Goal: Task Accomplishment & Management: Use online tool/utility

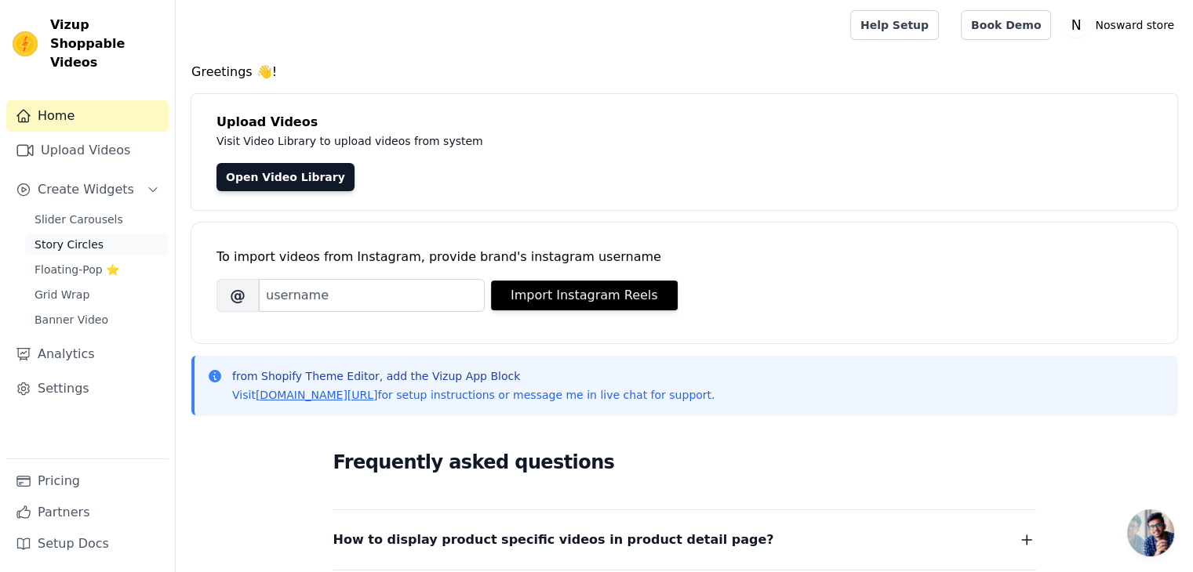
click at [89, 237] on span "Story Circles" at bounding box center [69, 245] width 69 height 16
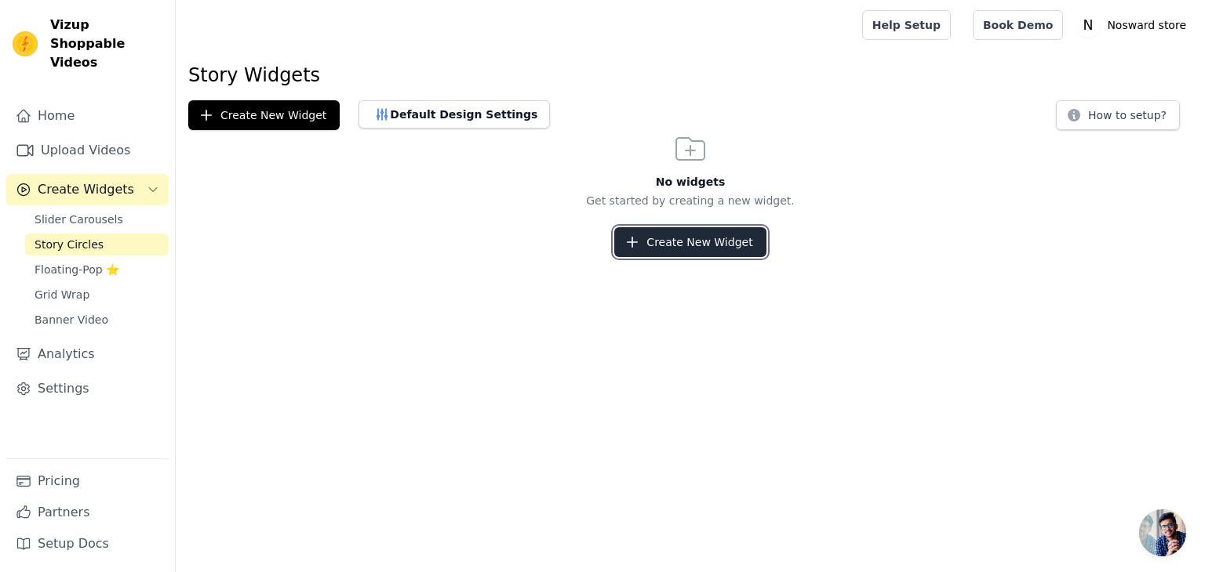
click at [684, 245] on button "Create New Widget" at bounding box center [689, 242] width 151 height 30
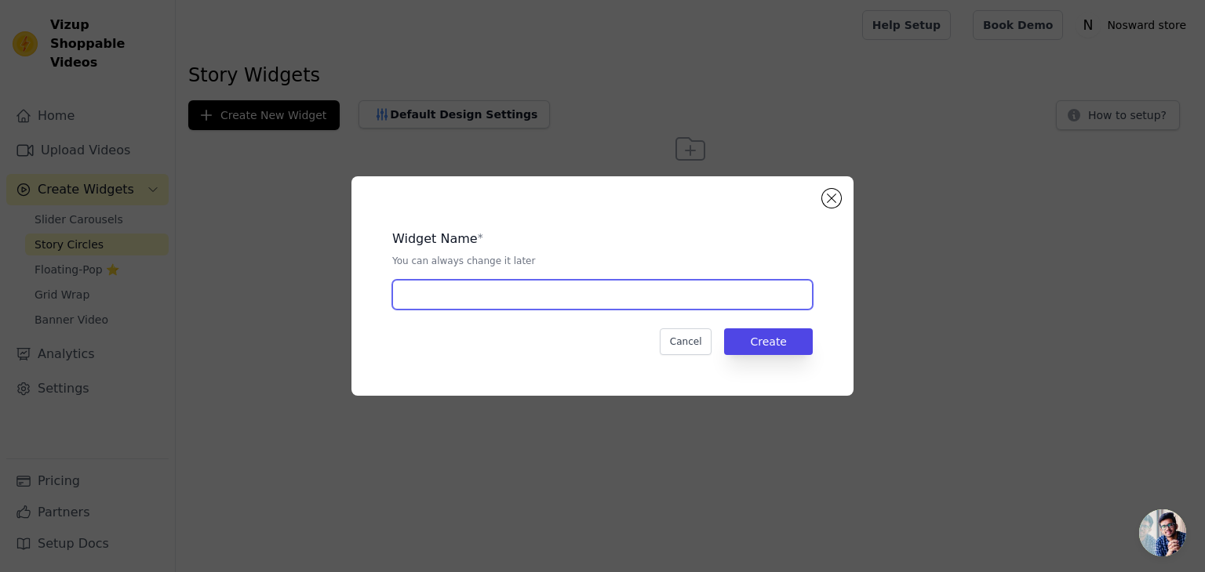
click at [470, 303] on input "text" at bounding box center [602, 295] width 420 height 30
type input "stories"
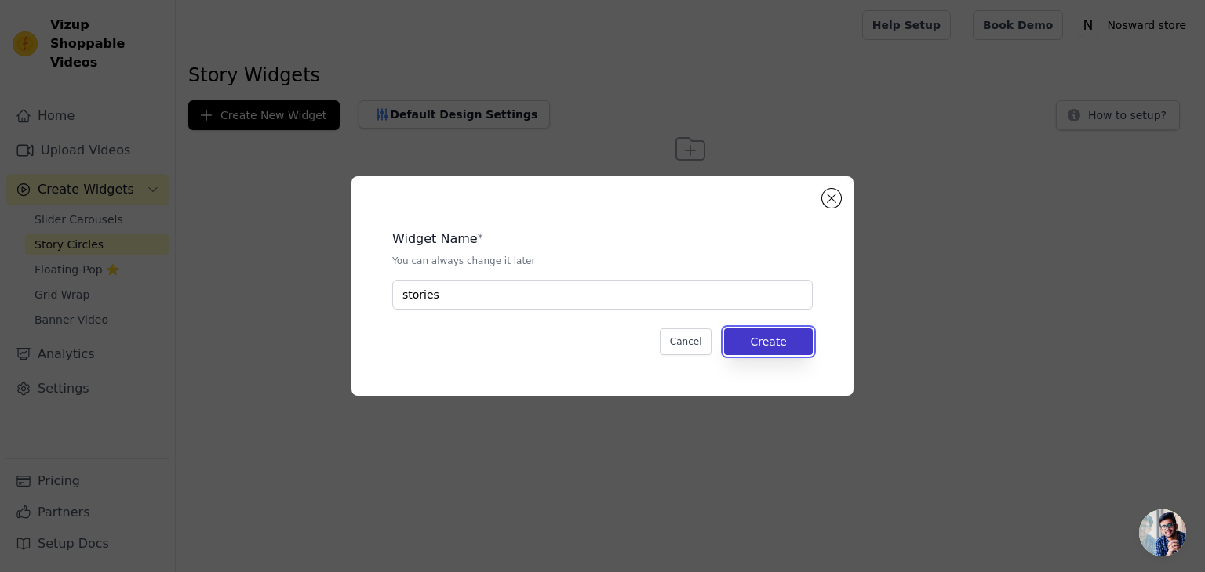
click at [752, 346] on button "Create" at bounding box center [768, 342] width 89 height 27
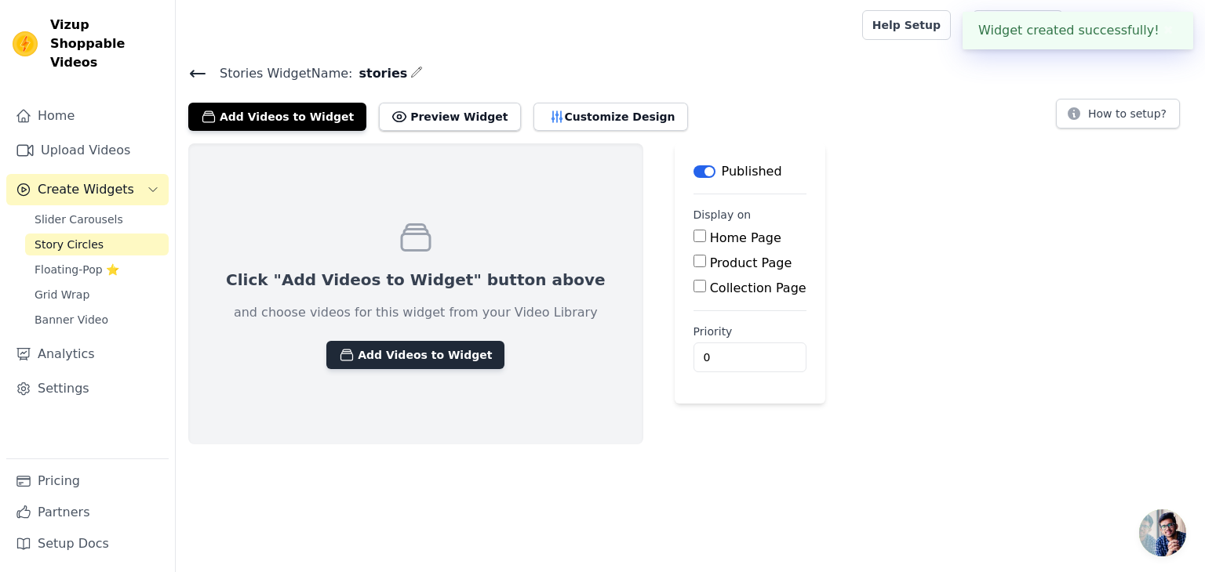
click at [381, 341] on button "Add Videos to Widget" at bounding box center [415, 355] width 178 height 28
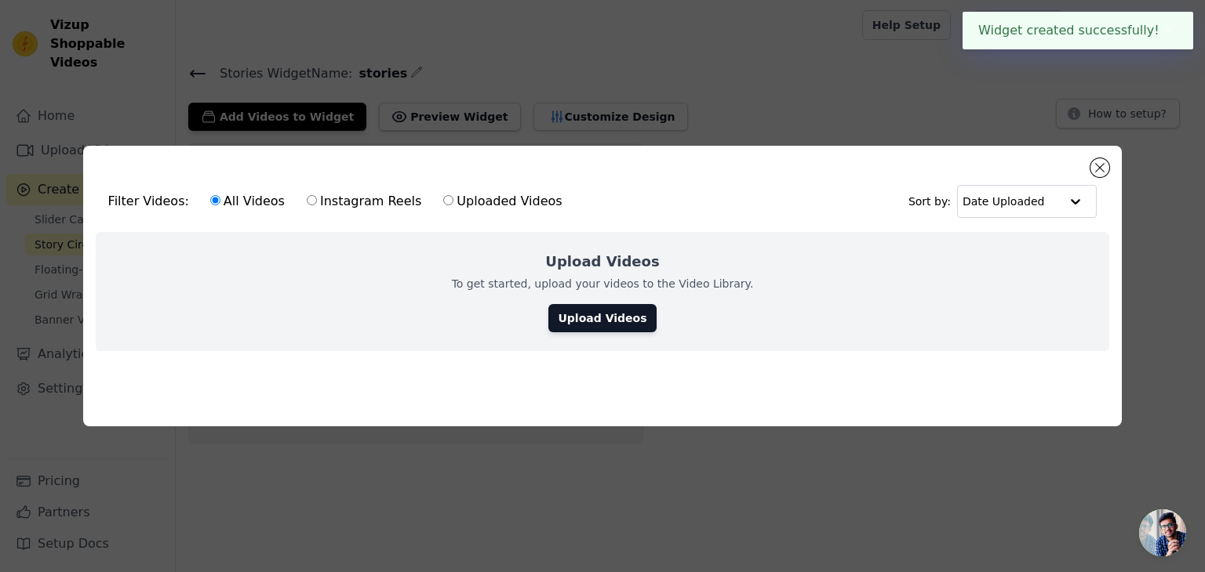
click at [326, 197] on label "Instagram Reels" at bounding box center [364, 201] width 116 height 20
click at [317, 197] on input "Instagram Reels" at bounding box center [312, 200] width 10 height 10
radio input "true"
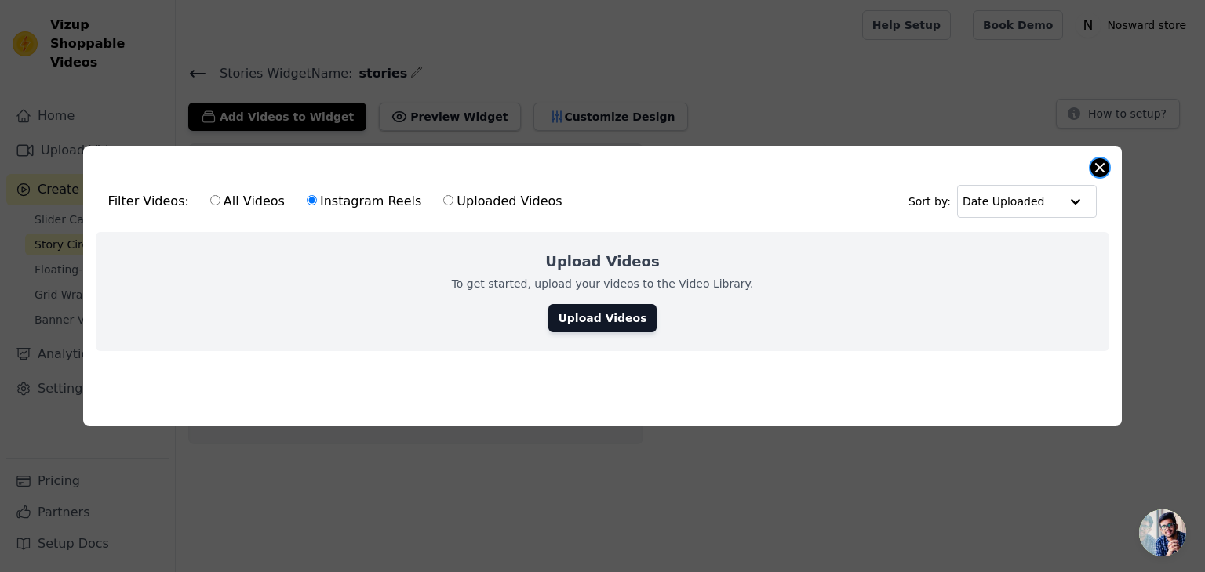
click at [1101, 158] on button "Close modal" at bounding box center [1099, 167] width 19 height 19
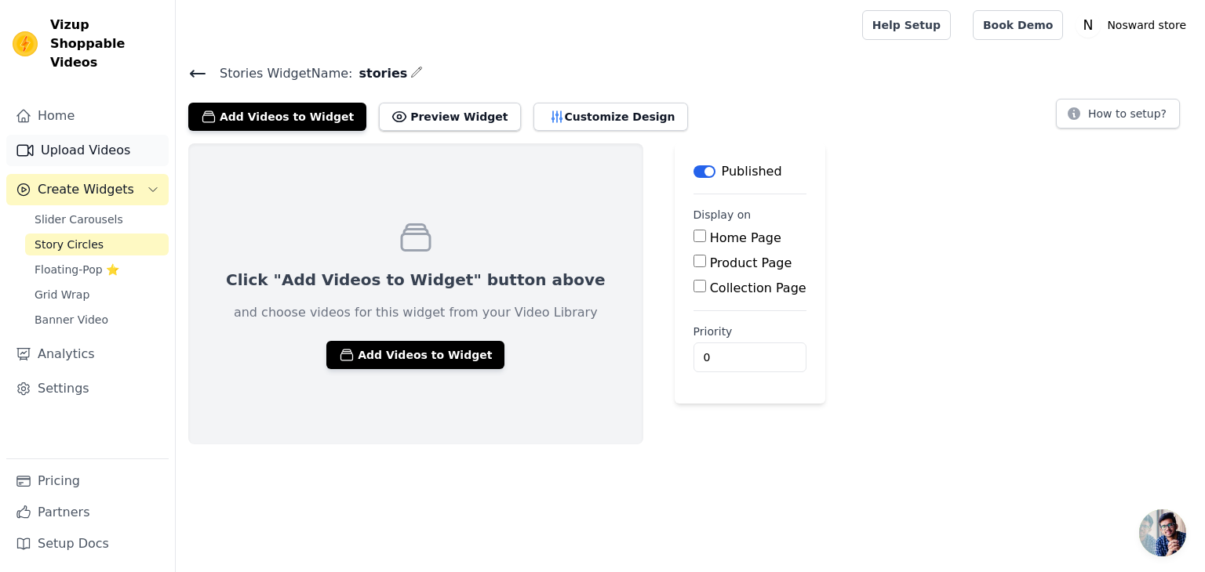
click at [62, 135] on link "Upload Videos" at bounding box center [87, 150] width 162 height 31
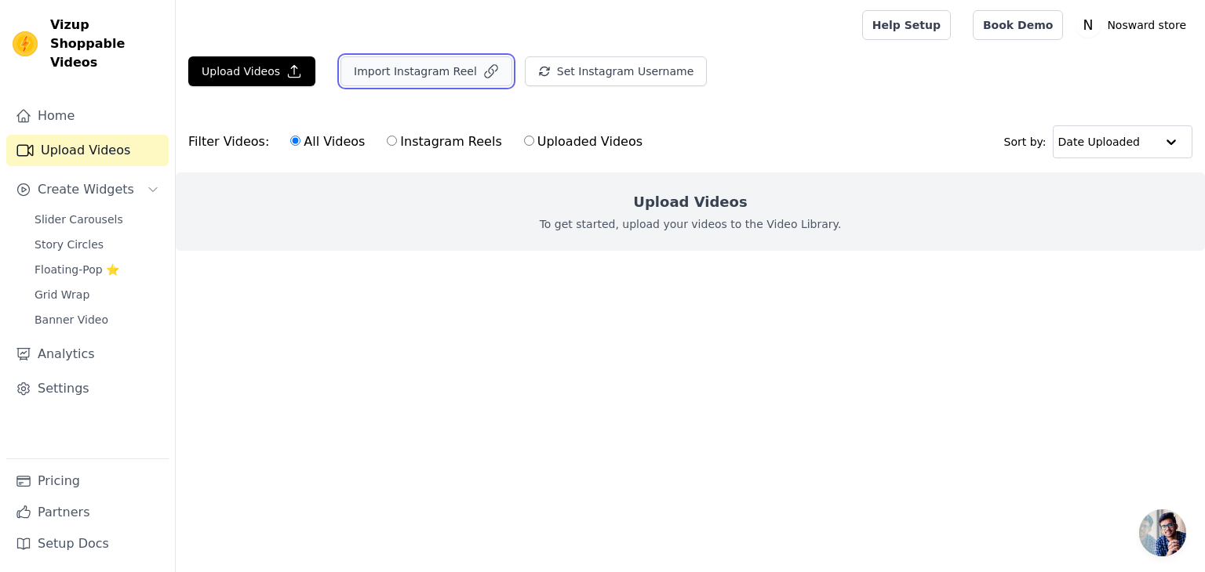
click at [418, 79] on button "Import Instagram Reel" at bounding box center [426, 71] width 172 height 30
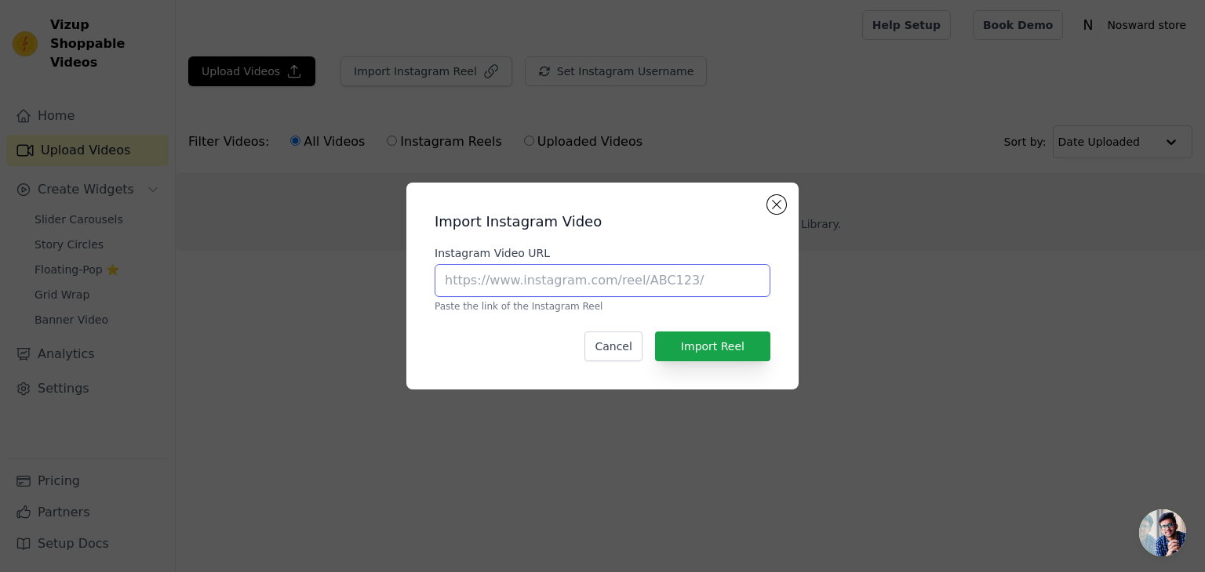
click at [604, 282] on input "Instagram Video URL" at bounding box center [602, 280] width 336 height 33
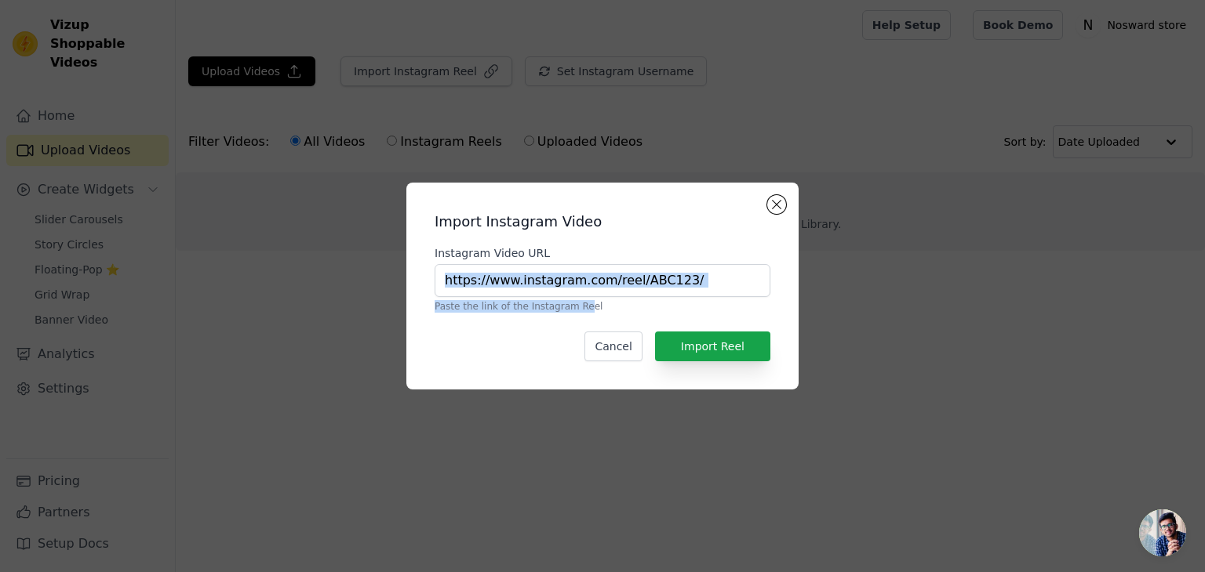
click at [573, 296] on div "Instagram Video URL Paste the link of the Instagram Reel" at bounding box center [602, 278] width 336 height 67
click at [575, 286] on input "Instagram Video URL" at bounding box center [602, 280] width 336 height 33
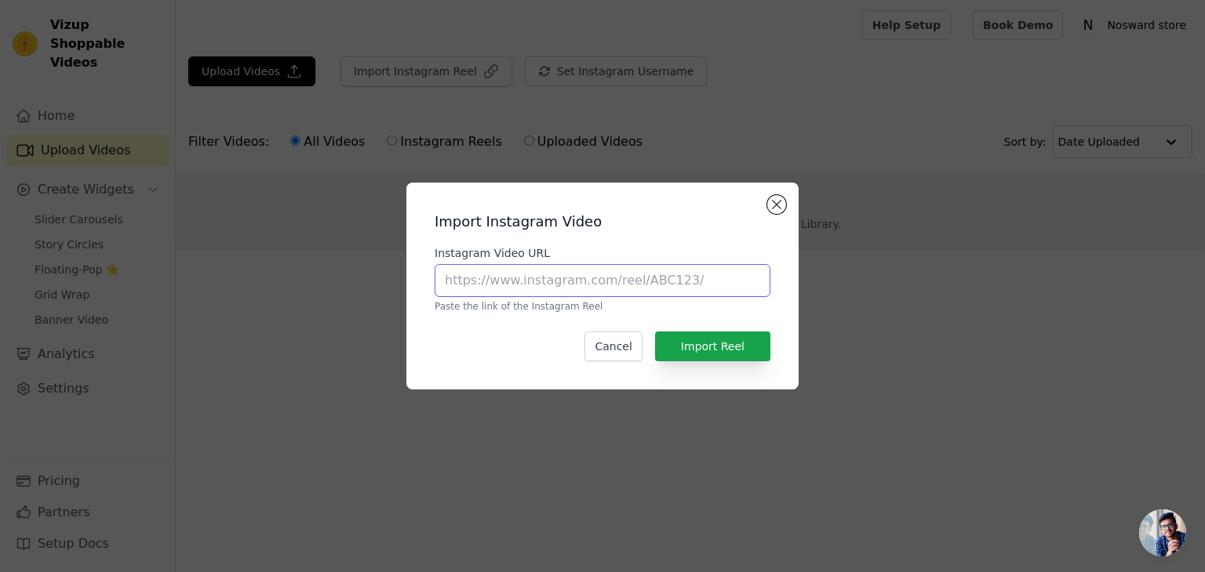
click at [582, 281] on input "Instagram Video URL" at bounding box center [602, 280] width 336 height 33
paste input "[URL][DOMAIN_NAME]"
type input "[URL][DOMAIN_NAME]"
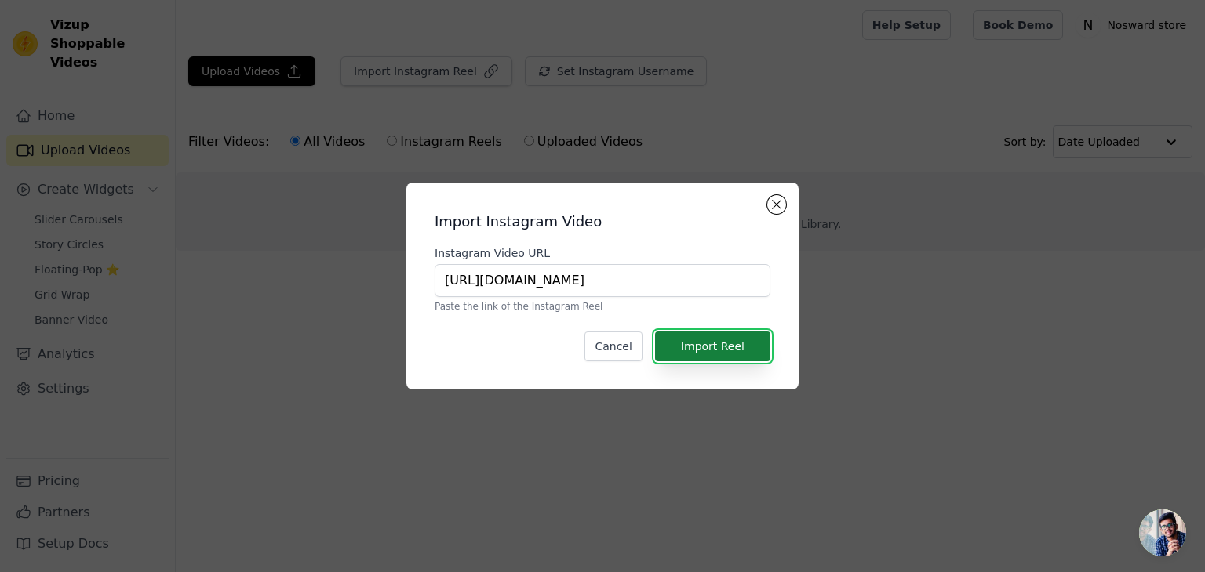
click at [707, 354] on button "Import Reel" at bounding box center [712, 347] width 115 height 30
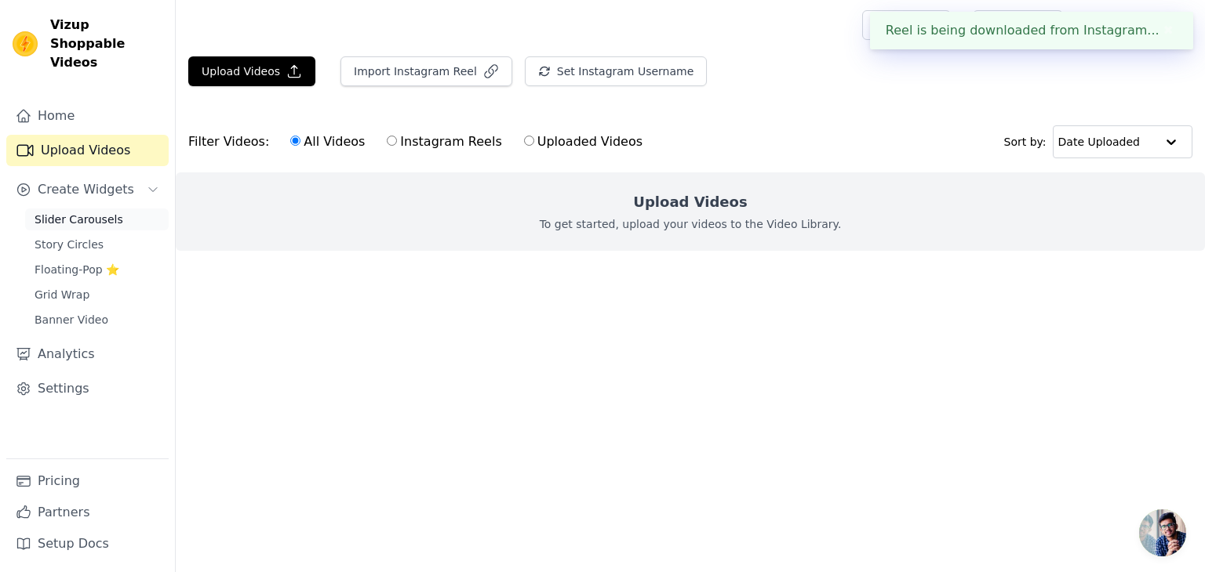
click at [59, 212] on span "Slider Carousels" at bounding box center [79, 220] width 89 height 16
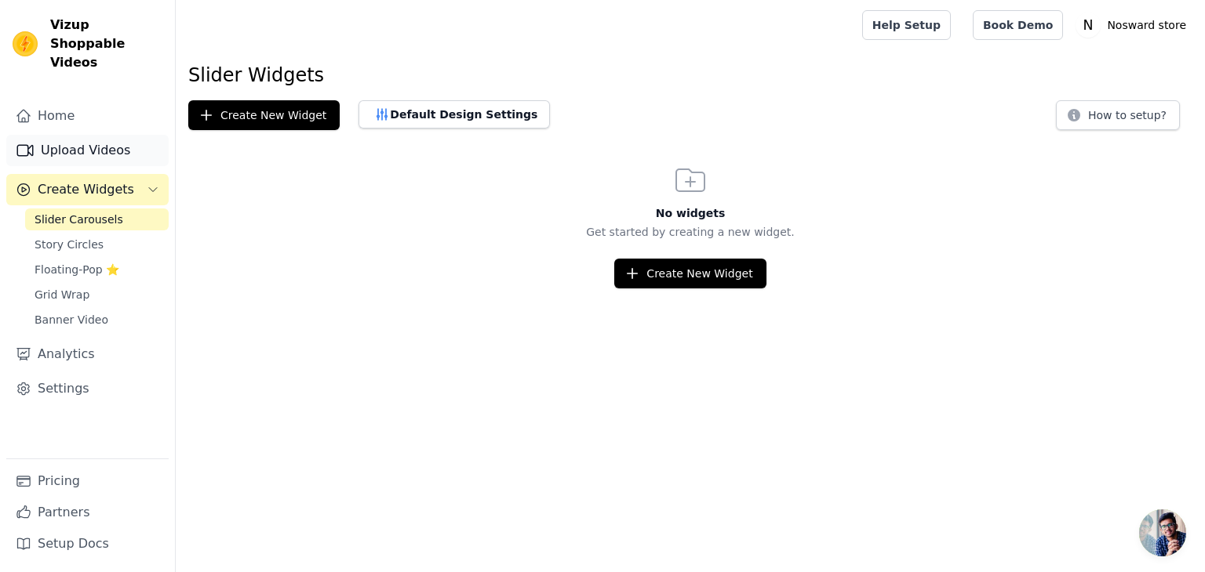
click at [69, 135] on link "Upload Videos" at bounding box center [87, 150] width 162 height 31
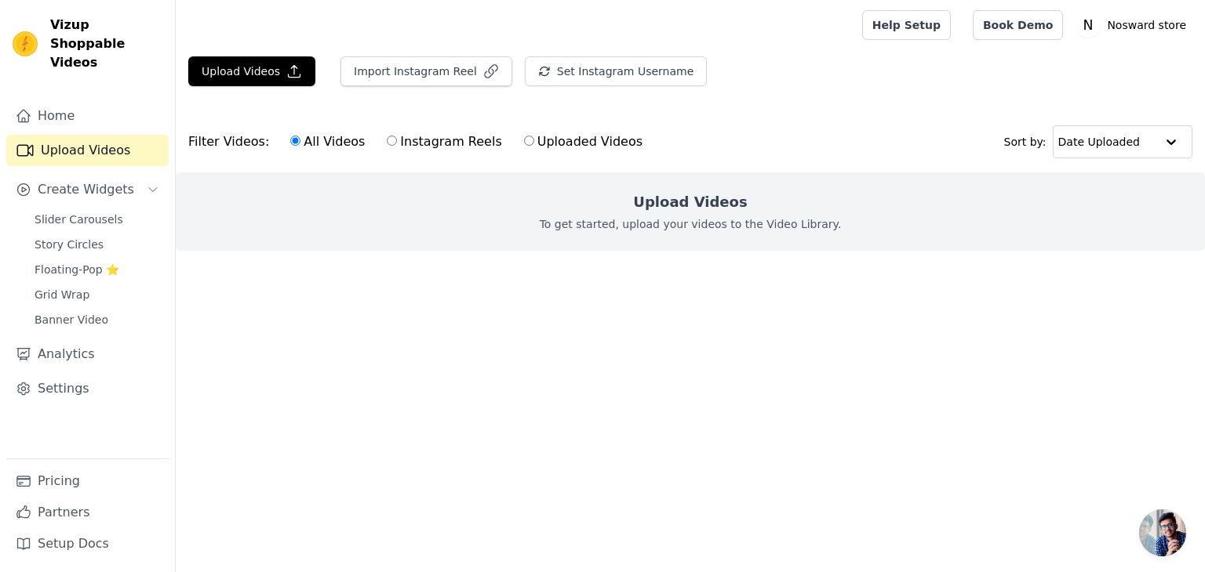
click at [427, 314] on html "Vizup Shoppable Videos Home Upload Videos Create Widgets Slider Carousels Story…" at bounding box center [602, 157] width 1205 height 314
click at [69, 212] on span "Slider Carousels" at bounding box center [79, 220] width 89 height 16
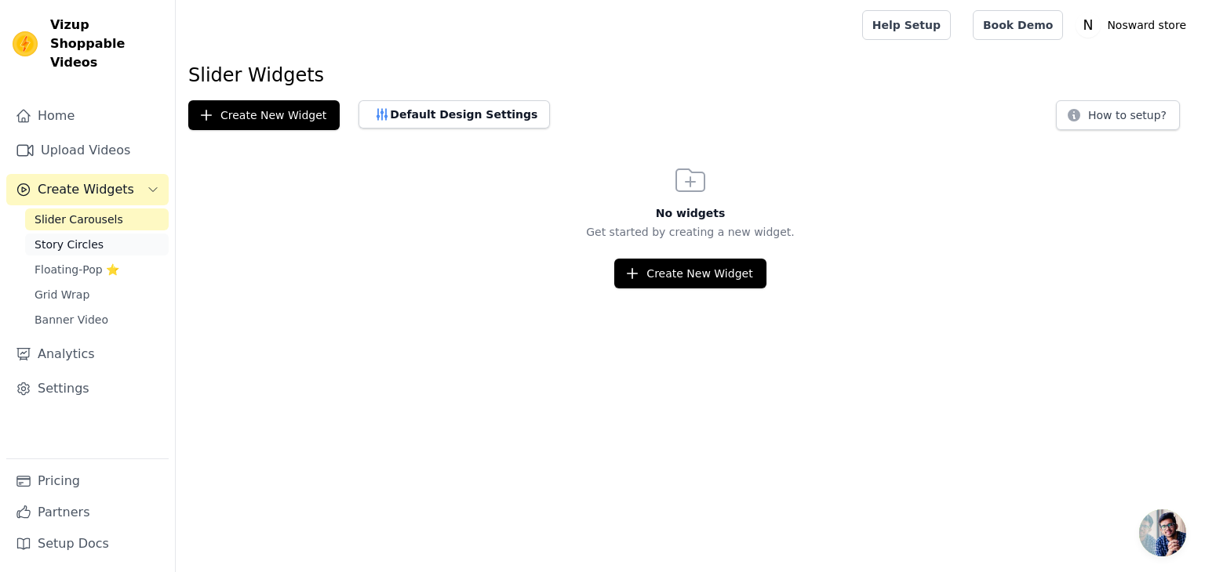
click at [80, 237] on span "Story Circles" at bounding box center [69, 245] width 69 height 16
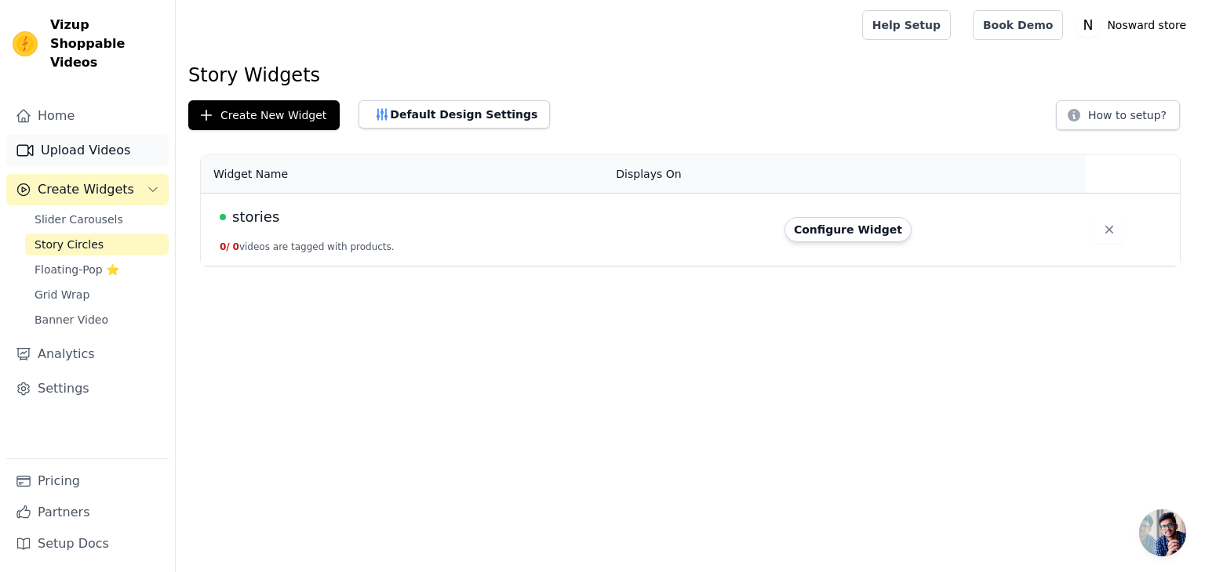
click at [49, 135] on link "Upload Videos" at bounding box center [87, 150] width 162 height 31
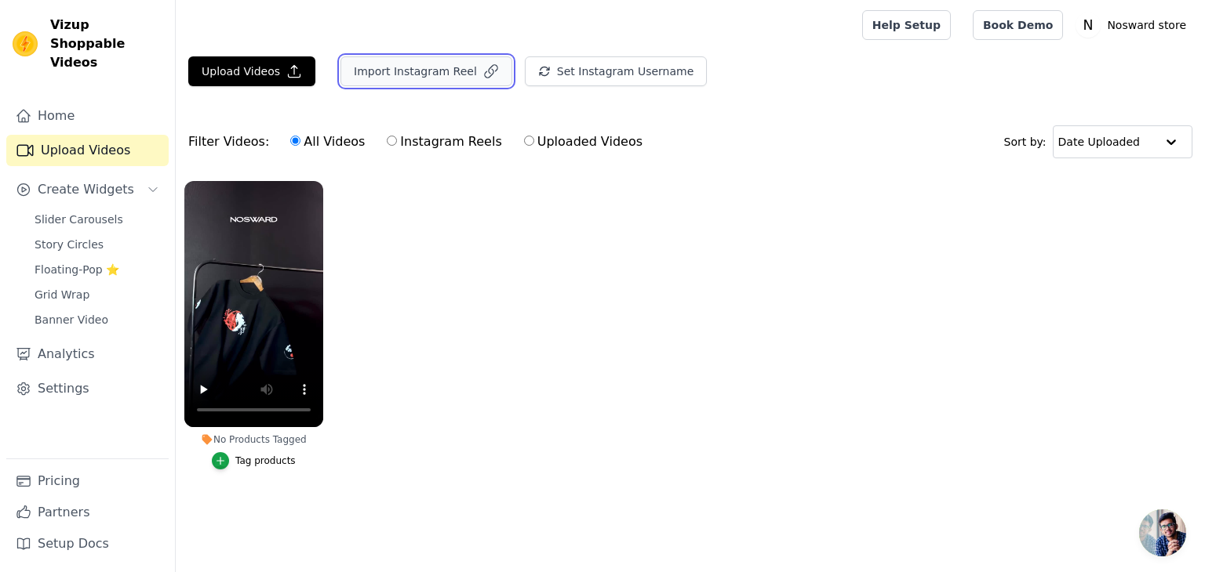
click at [410, 67] on button "Import Instagram Reel" at bounding box center [426, 71] width 172 height 30
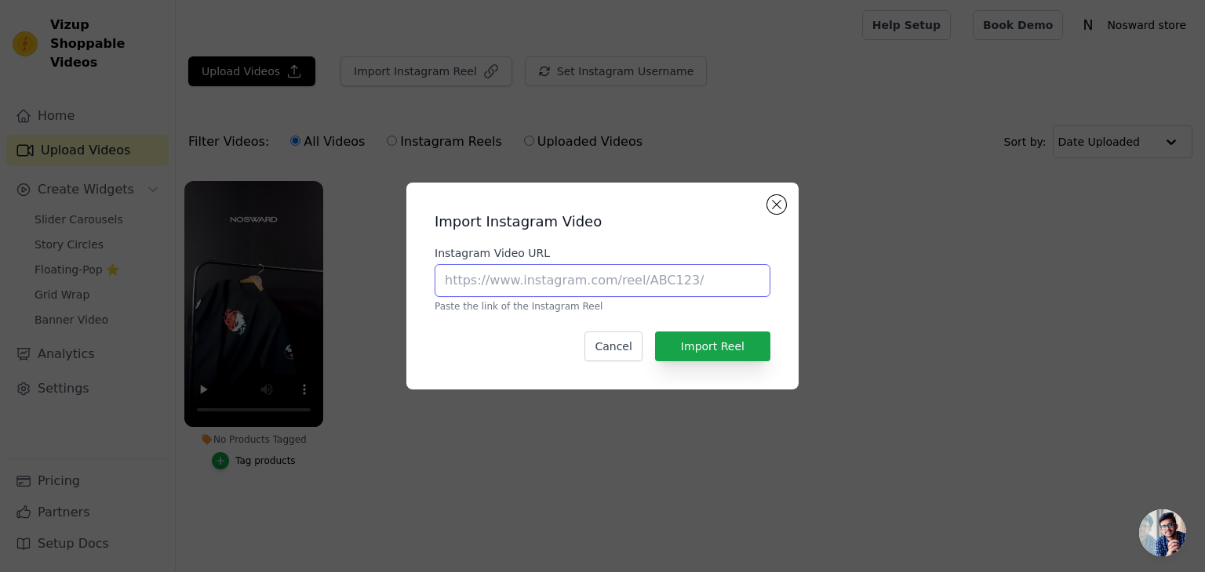
click at [549, 274] on input "Instagram Video URL" at bounding box center [602, 280] width 336 height 33
paste input "[URL][DOMAIN_NAME]"
type input "[URL][DOMAIN_NAME]"
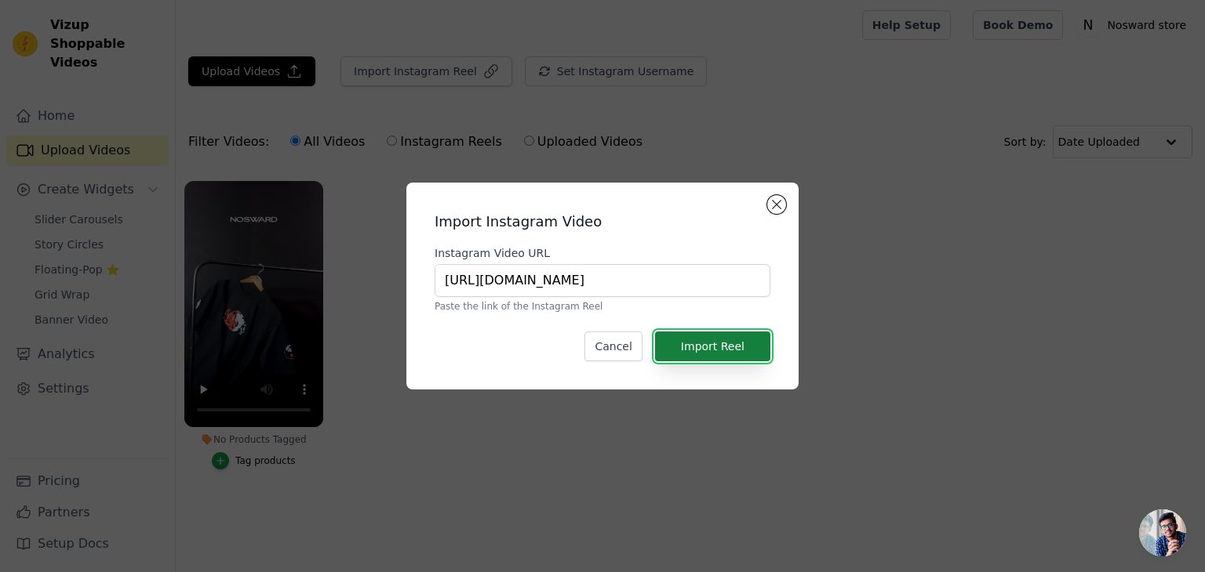
click at [742, 340] on button "Import Reel" at bounding box center [712, 347] width 115 height 30
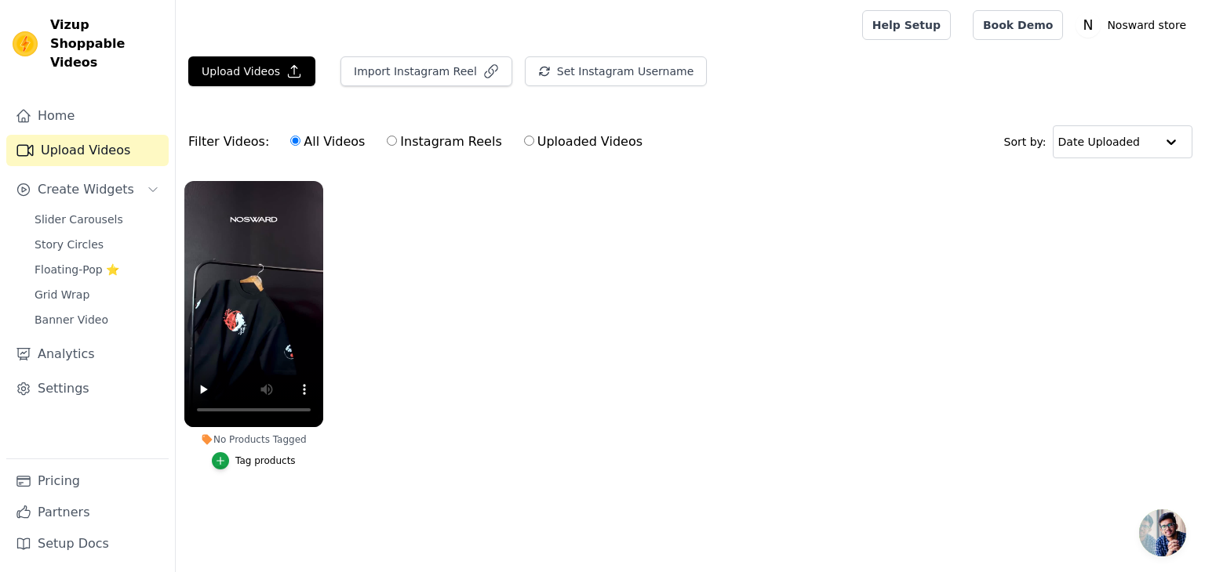
click at [485, 242] on ul "No Products Tagged Tag products" at bounding box center [690, 341] width 1029 height 337
click at [99, 212] on span "Slider Carousels" at bounding box center [79, 220] width 89 height 16
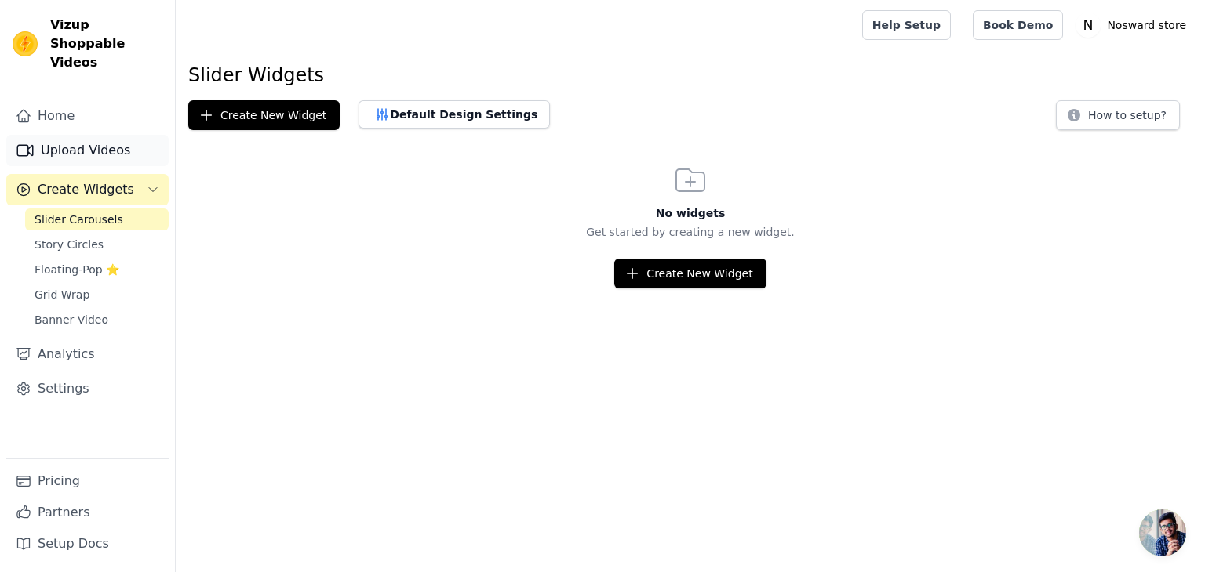
click at [48, 135] on link "Upload Videos" at bounding box center [87, 150] width 162 height 31
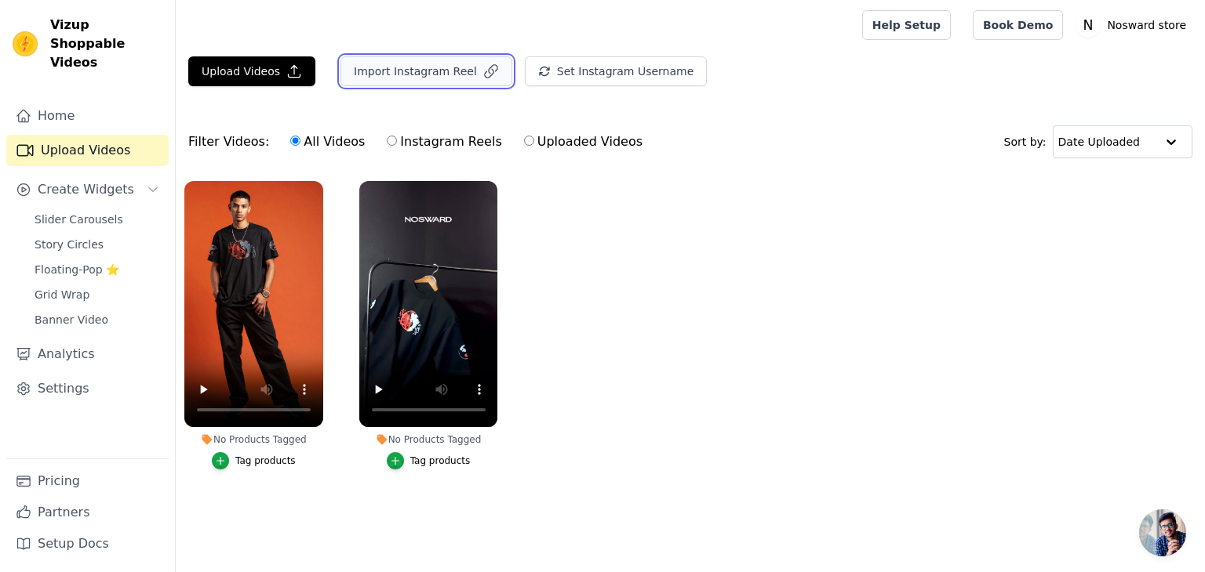
click at [398, 76] on button "Import Instagram Reel" at bounding box center [426, 71] width 172 height 30
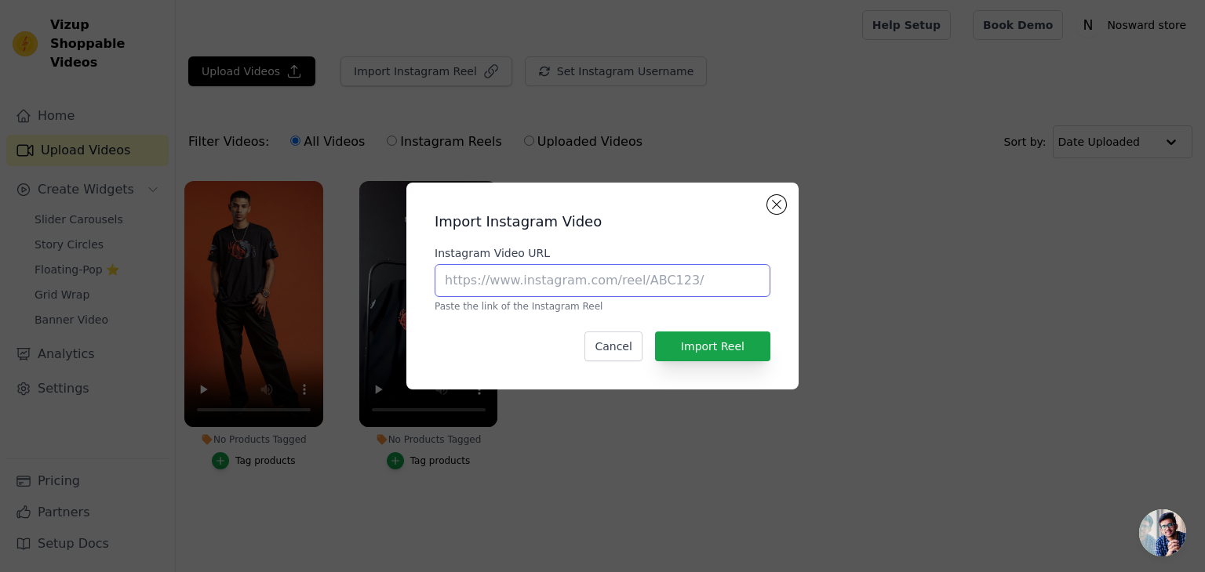
click at [510, 278] on input "Instagram Video URL" at bounding box center [602, 280] width 336 height 33
paste input "https://www.instagram.com/reel/DL4T739hLgP/?igsh=M2F1emh0OHc1anhp"
type input "https://www.instagram.com/reel/DL4T739hLgP/?igsh=M2F1emh0OHc1anhp"
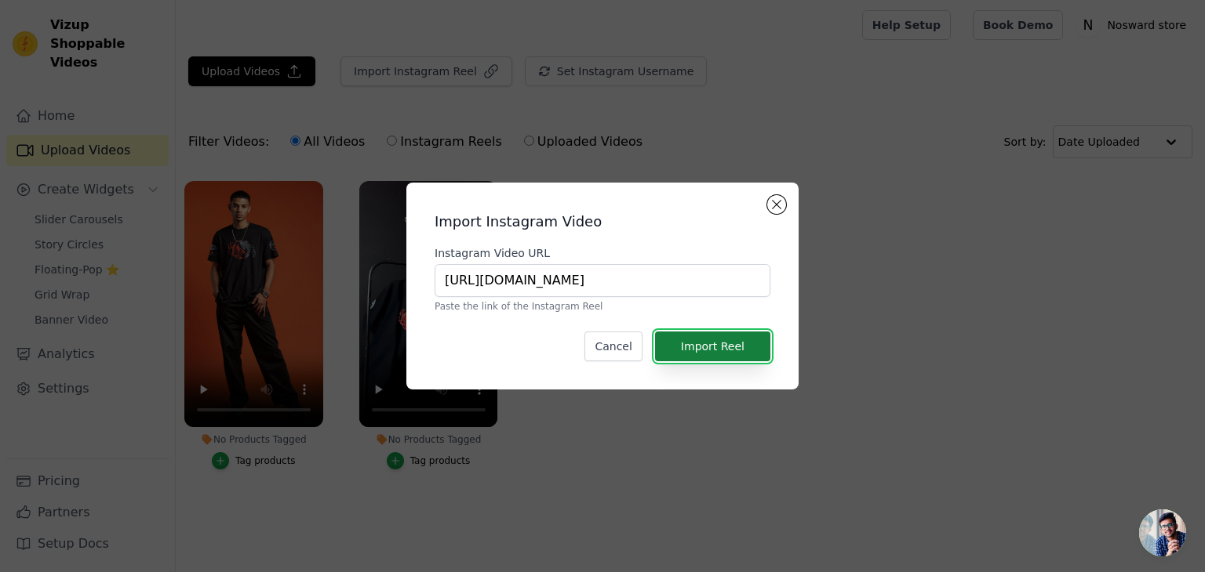
click at [703, 345] on button "Import Reel" at bounding box center [712, 347] width 115 height 30
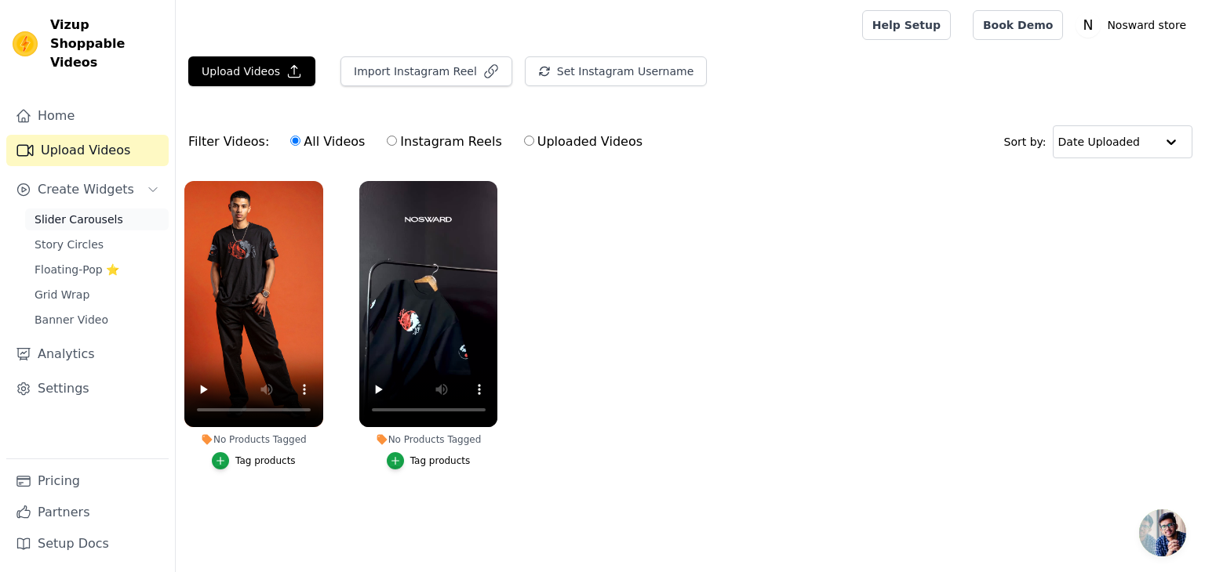
click at [63, 212] on span "Slider Carousels" at bounding box center [79, 220] width 89 height 16
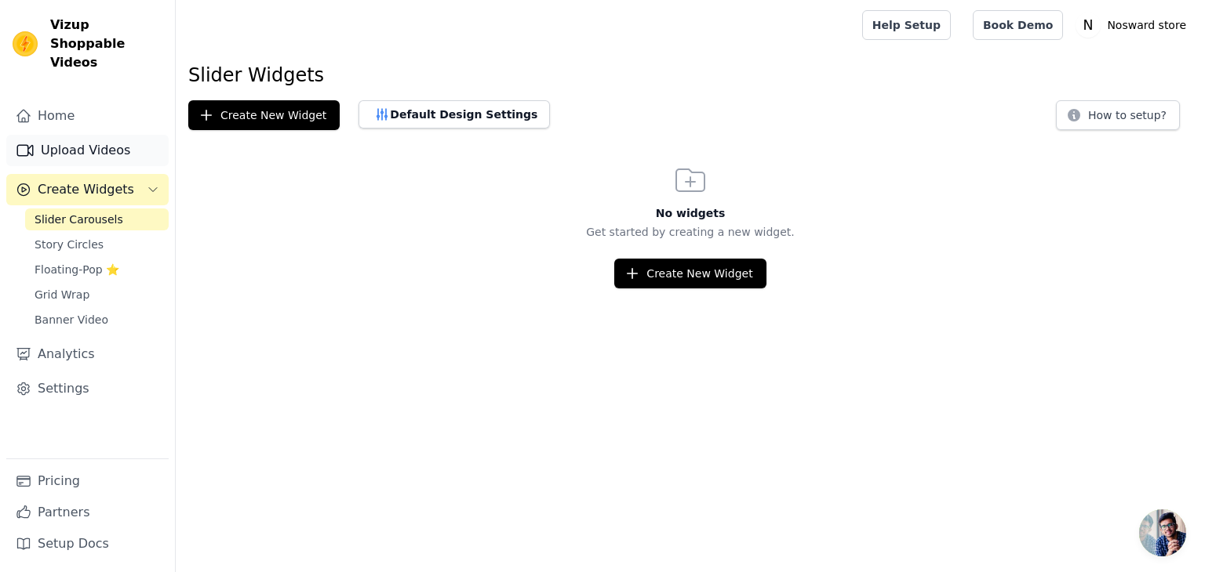
click at [89, 135] on link "Upload Videos" at bounding box center [87, 150] width 162 height 31
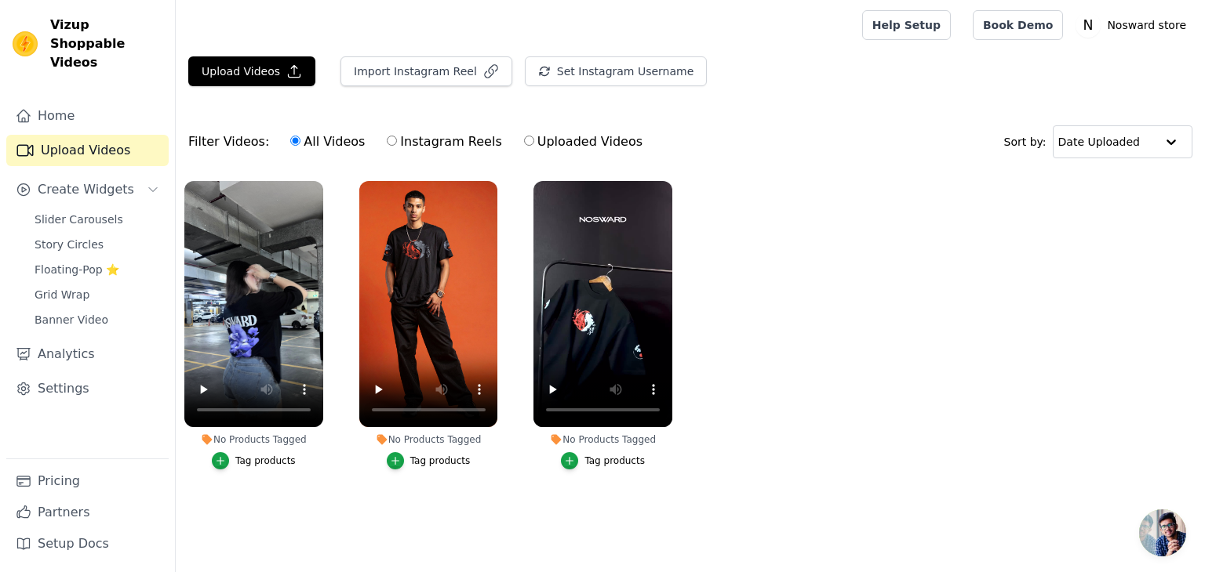
click at [897, 290] on ul "No Products Tagged Tag products No Products Tagged Tag products No Products Tag…" at bounding box center [690, 341] width 1029 height 337
click at [450, 80] on button "Import Instagram Reel" at bounding box center [426, 71] width 172 height 30
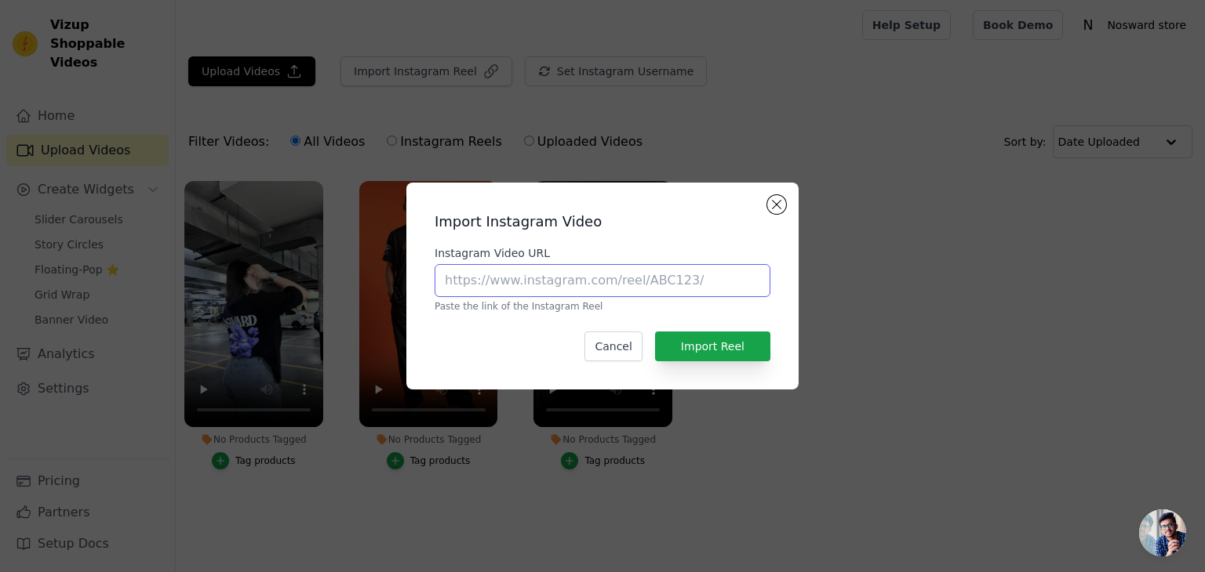
click at [570, 290] on input "Instagram Video URL" at bounding box center [602, 280] width 336 height 33
paste input "https://www.instagram.com/reel/DLXbX8RR9ff/?igsh=MTJtN2M3OXR5dnkxOA=="
type input "https://www.instagram.com/reel/DLXbX8RR9ff/?igsh=MTJtN2M3OXR5dnkxOA=="
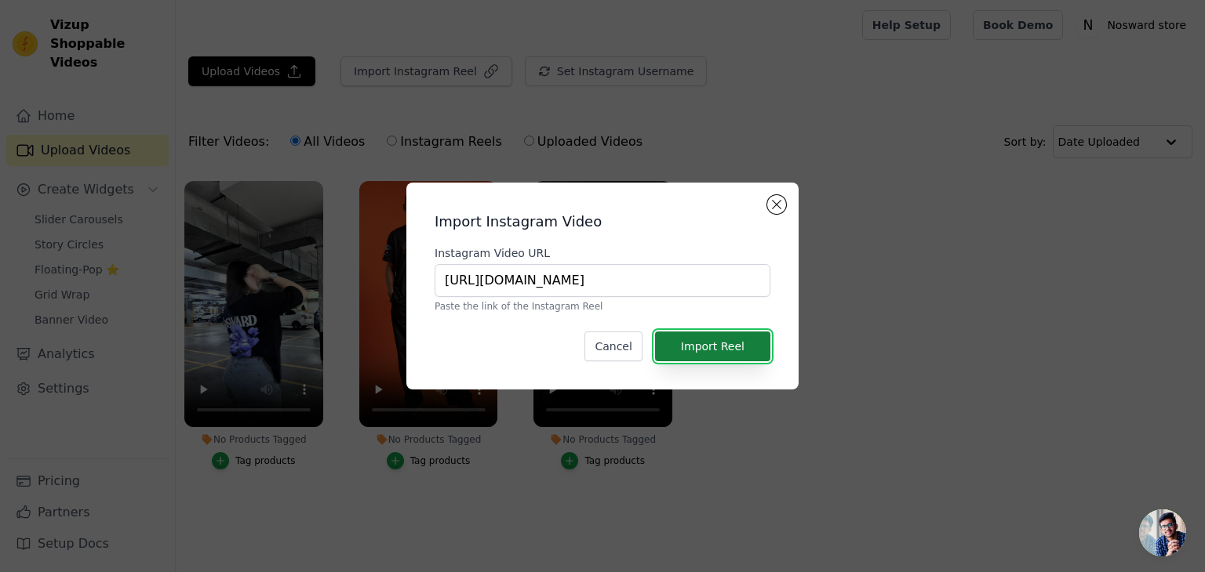
click at [723, 355] on button "Import Reel" at bounding box center [712, 347] width 115 height 30
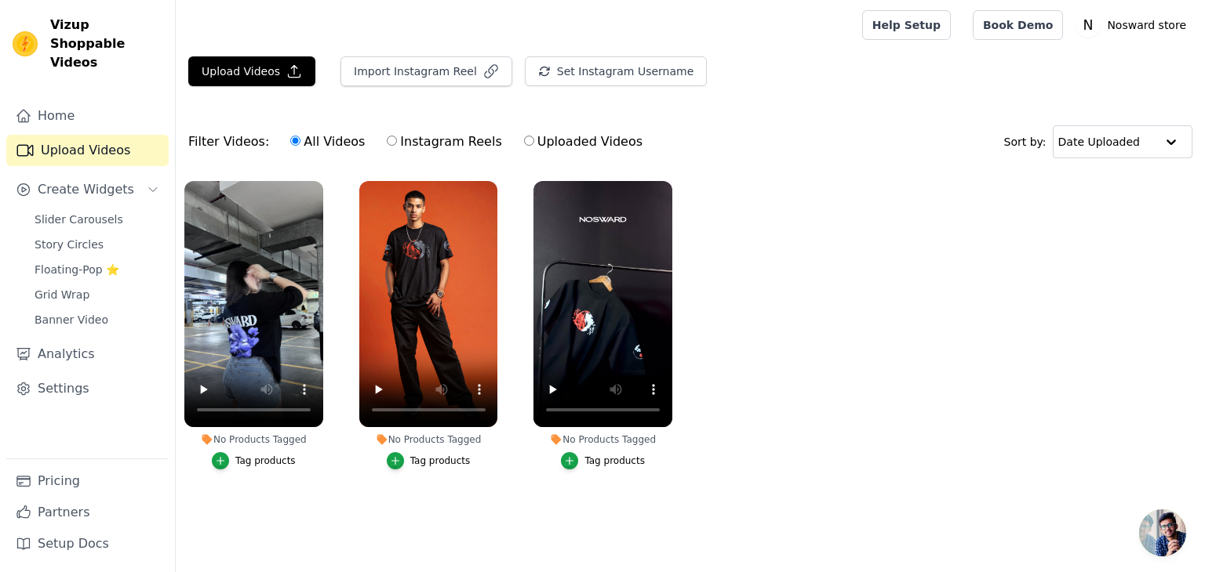
click at [767, 295] on ul "No Products Tagged Tag products No Products Tagged Tag products No Products Tag…" at bounding box center [690, 341] width 1029 height 337
click at [72, 212] on span "Slider Carousels" at bounding box center [79, 220] width 89 height 16
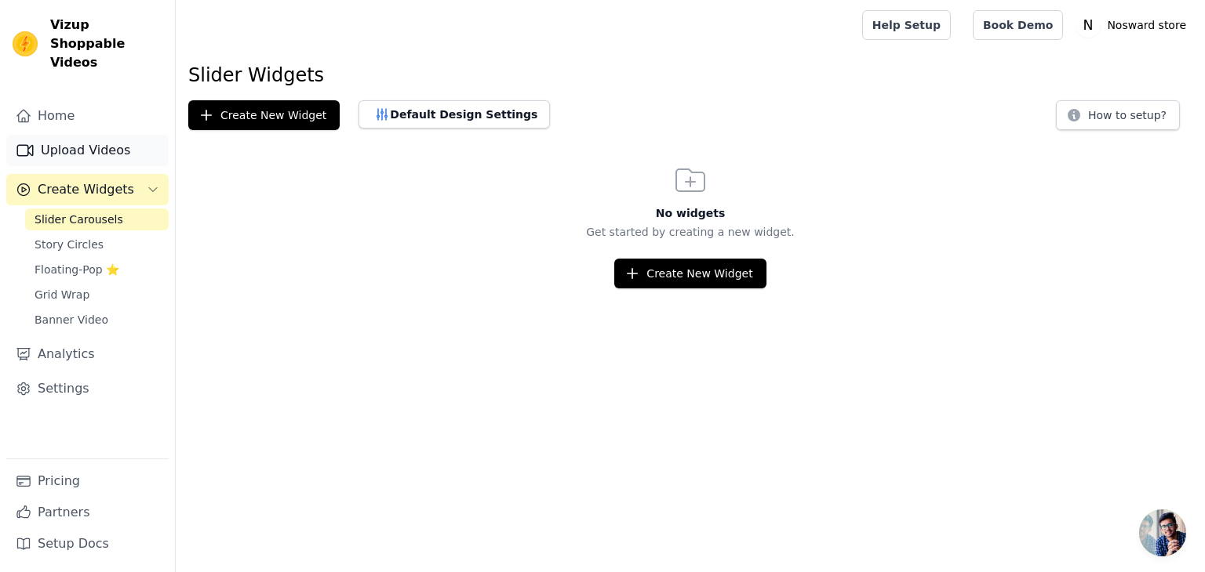
click at [75, 135] on link "Upload Videos" at bounding box center [87, 150] width 162 height 31
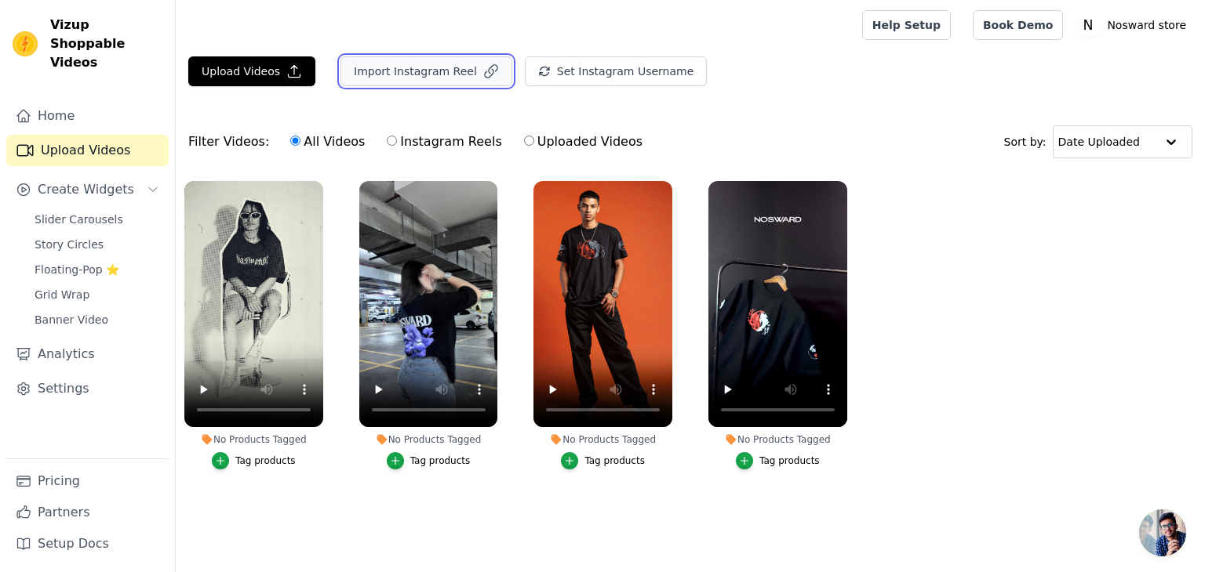
click at [438, 67] on button "Import Instagram Reel" at bounding box center [426, 71] width 172 height 30
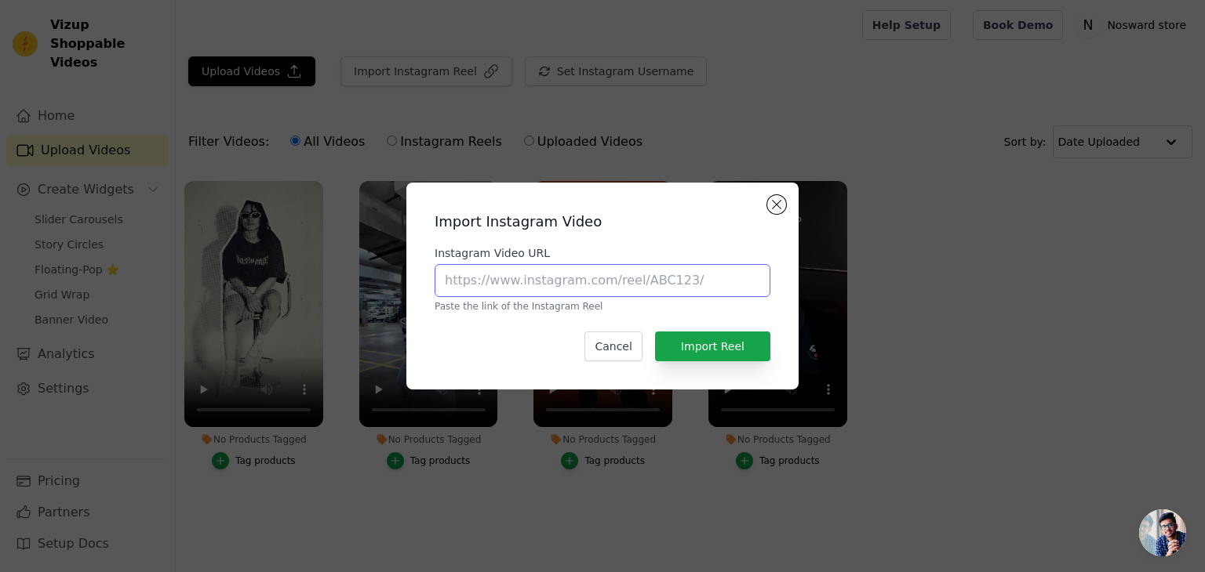
click at [611, 288] on input "Instagram Video URL" at bounding box center [602, 280] width 336 height 33
paste input "https://www.instagram.com/reel/DLPlh9_RNRZ/?igsh=Y2dpMmpzeGlnMmxp"
type input "https://www.instagram.com/reel/DLPlh9_RNRZ/?igsh=Y2dpMmpzeGlnMmxp"
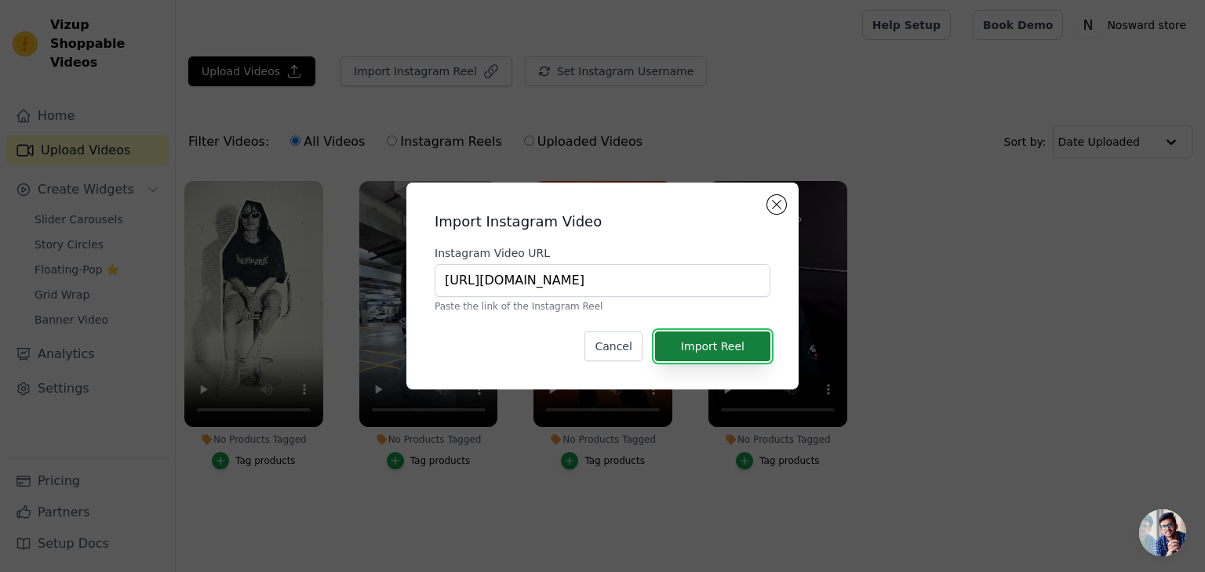
click at [722, 339] on button "Import Reel" at bounding box center [712, 347] width 115 height 30
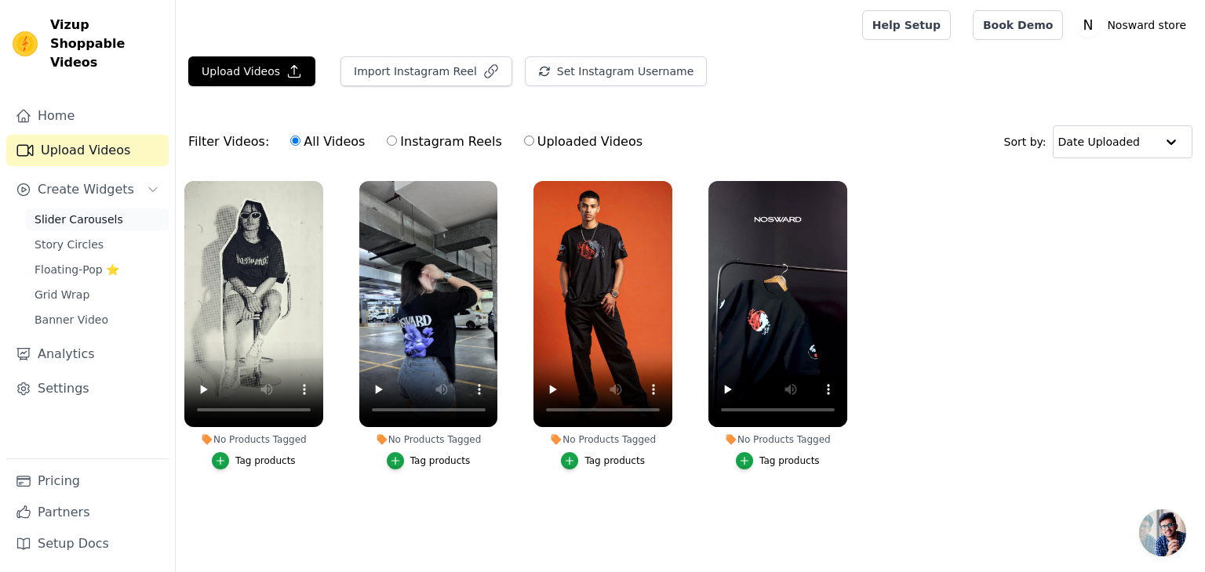
click at [75, 212] on span "Slider Carousels" at bounding box center [79, 220] width 89 height 16
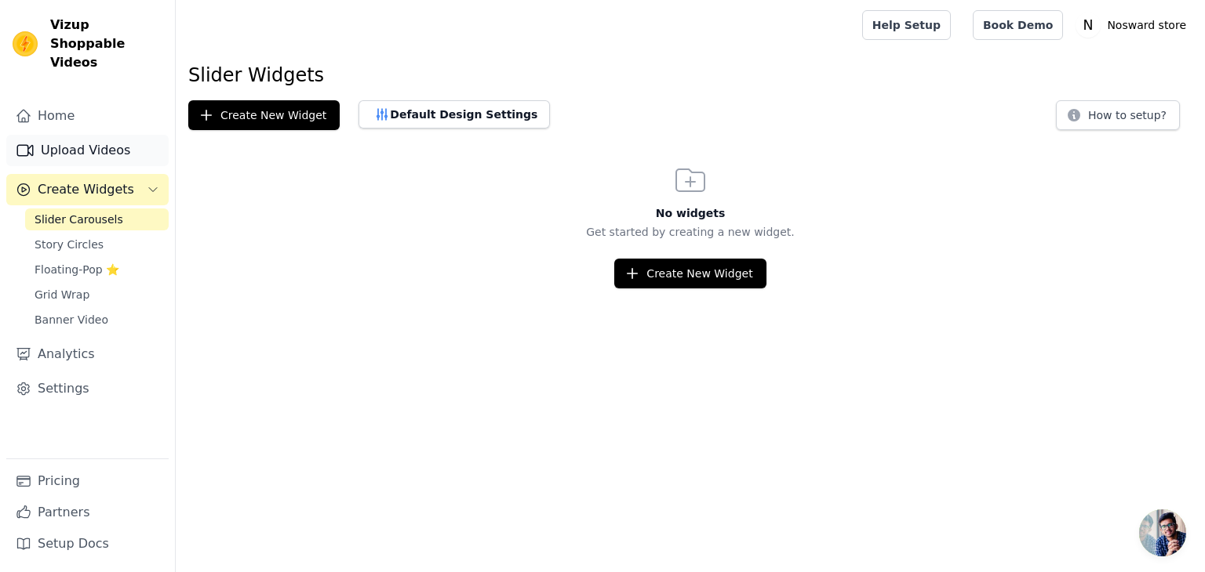
click at [112, 135] on link "Upload Videos" at bounding box center [87, 150] width 162 height 31
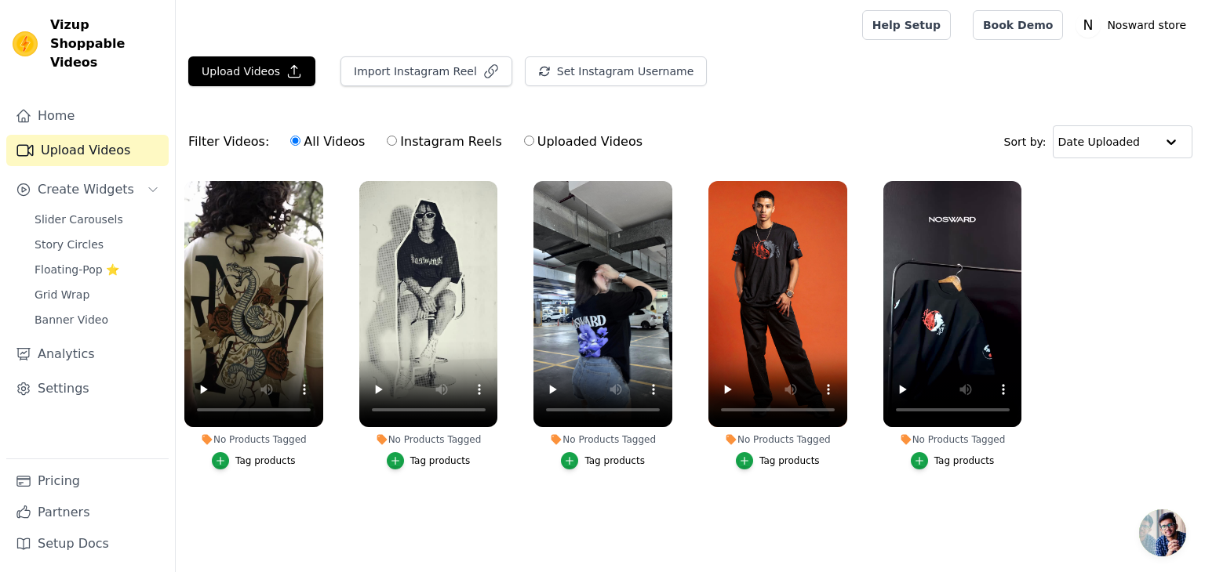
click at [1113, 341] on ul "No Products Tagged Tag products No Products Tagged Tag products No Products Tag…" at bounding box center [690, 341] width 1029 height 337
click at [401, 76] on button "Import Instagram Reel" at bounding box center [426, 71] width 172 height 30
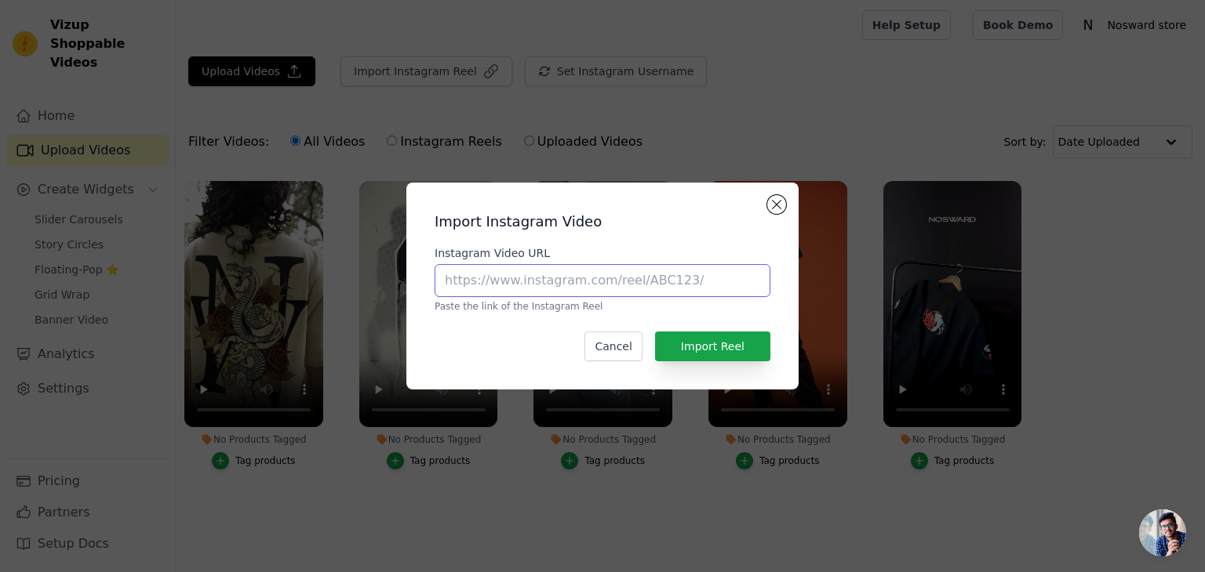
click at [569, 294] on input "Instagram Video URL" at bounding box center [602, 280] width 336 height 33
paste input "https://www.instagram.com/reel/DJj5J2GyXGj/?igsh=dnBxOTFtZG10bjdp"
type input "https://www.instagram.com/reel/DJj5J2GyXGj/?igsh=dnBxOTFtZG10bjdp"
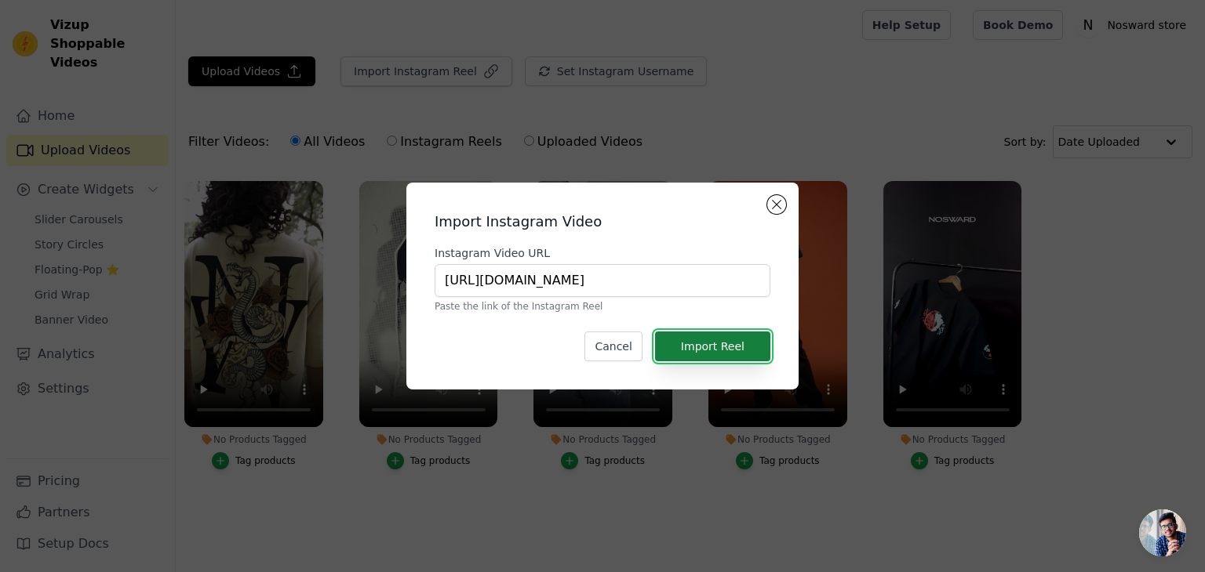
click at [690, 354] on button "Import Reel" at bounding box center [712, 347] width 115 height 30
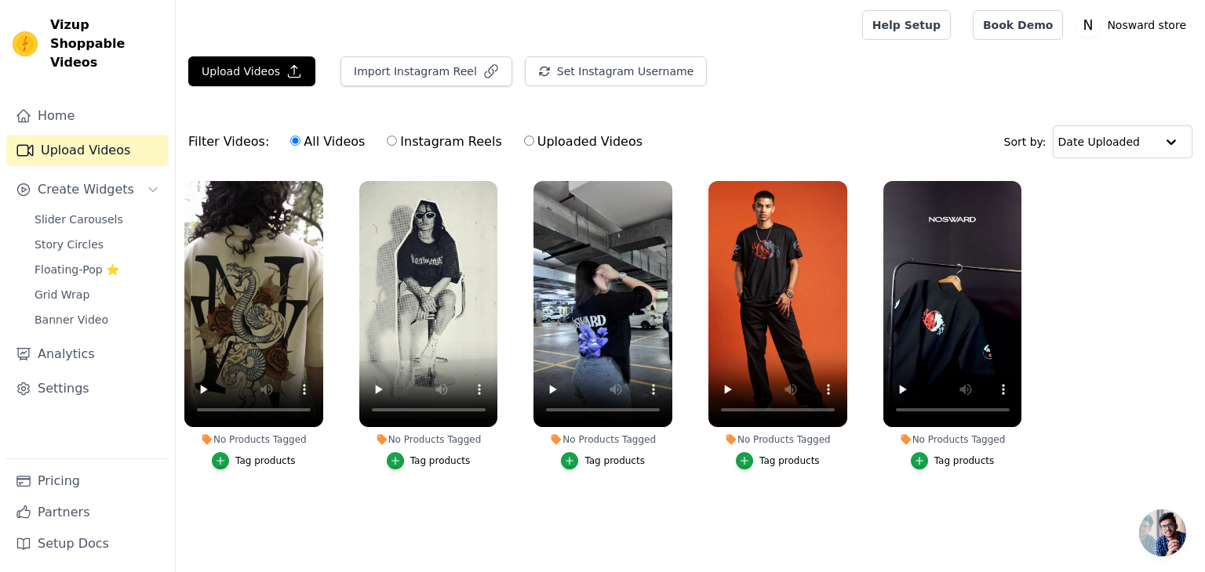
click at [866, 92] on div "Upload Videos Import Instagram Reel Set Instagram Username Import Latest IG Ree…" at bounding box center [690, 77] width 1029 height 42
click at [47, 212] on span "Slider Carousels" at bounding box center [79, 220] width 89 height 16
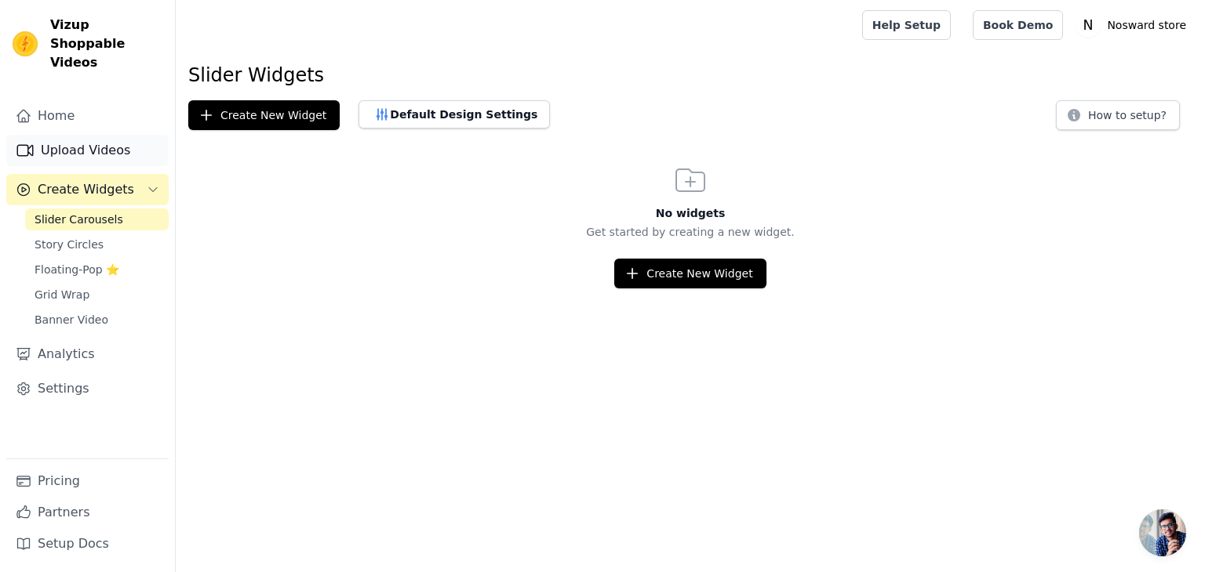
click at [88, 139] on link "Upload Videos" at bounding box center [87, 150] width 162 height 31
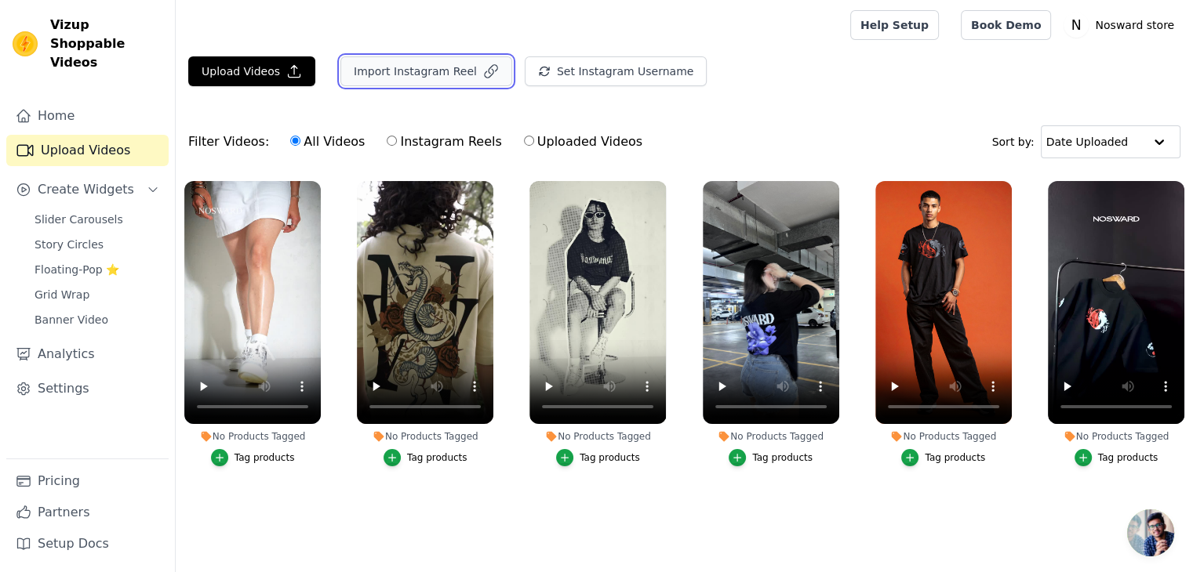
click at [415, 79] on button "Import Instagram Reel" at bounding box center [426, 71] width 172 height 30
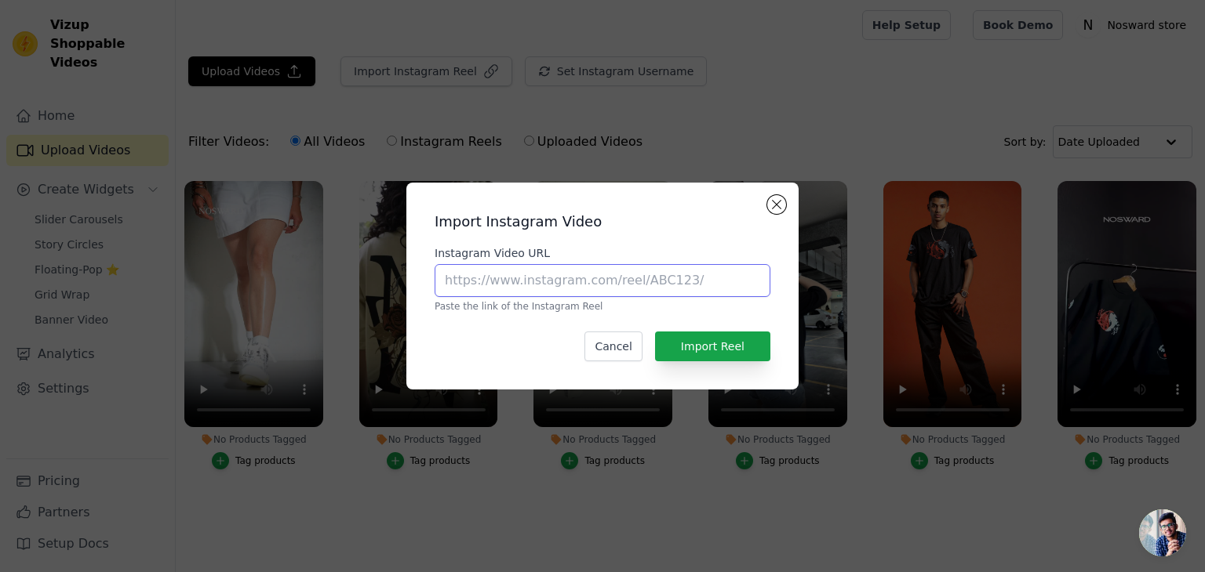
click at [558, 296] on input "Instagram Video URL" at bounding box center [602, 280] width 336 height 33
click at [562, 280] on input "Instagram Video URL" at bounding box center [602, 280] width 336 height 33
paste input "https://www.instagram.com/reel/DGFWeTtp7W8/?igsh=MTY5MG52OWNrNm5kcA=="
type input "https://www.instagram.com/reel/DGFWeTtp7W8/?igsh=MTY5MG52OWNrNm5kcA=="
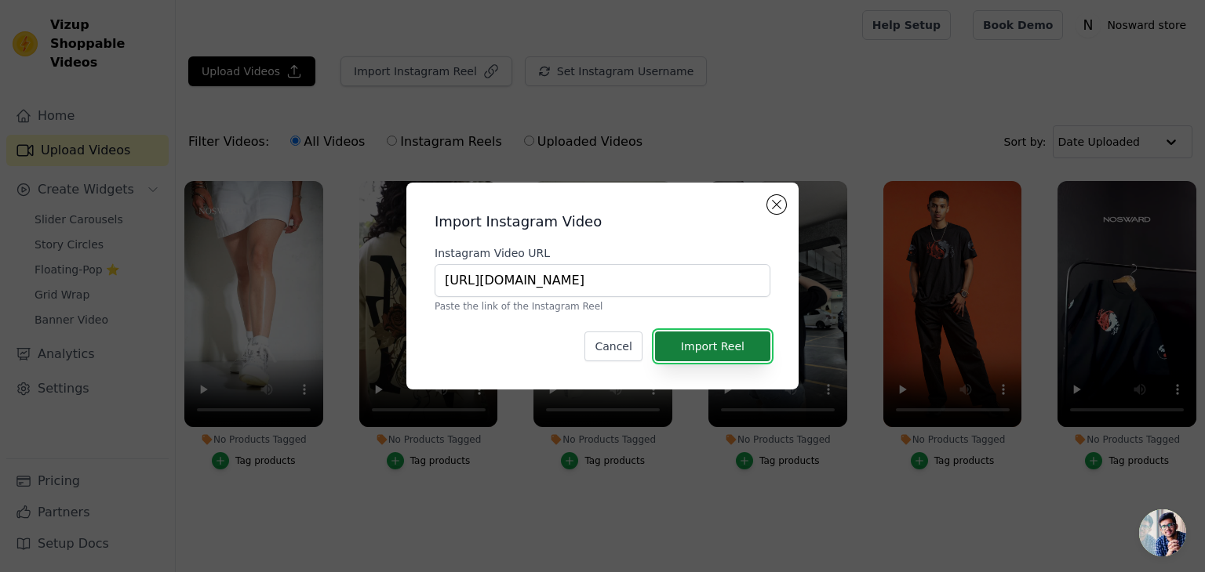
click at [722, 351] on button "Import Reel" at bounding box center [712, 347] width 115 height 30
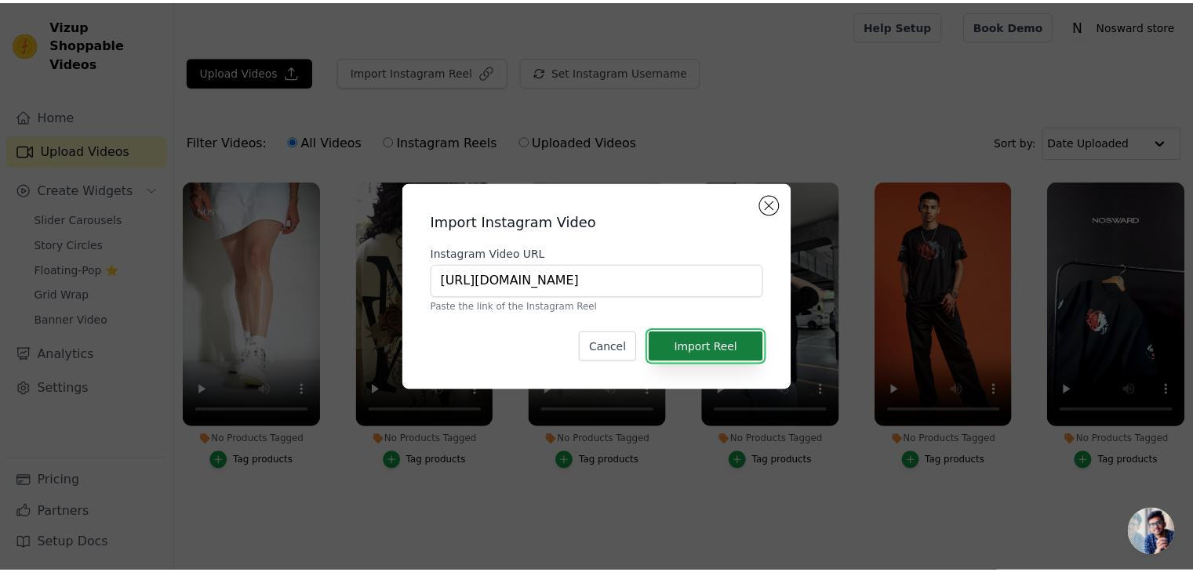
scroll to position [0, 0]
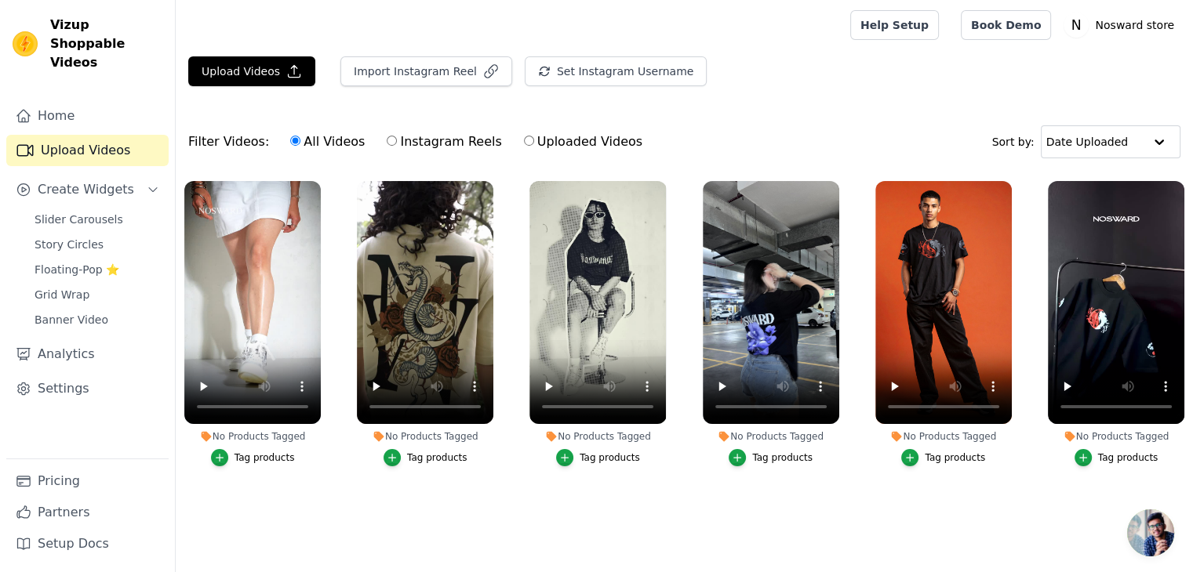
click at [791, 95] on div "Upload Videos Import Instagram Reel Set Instagram Username Import Latest IG Ree…" at bounding box center [684, 77] width 1017 height 42
click at [75, 212] on span "Slider Carousels" at bounding box center [79, 220] width 89 height 16
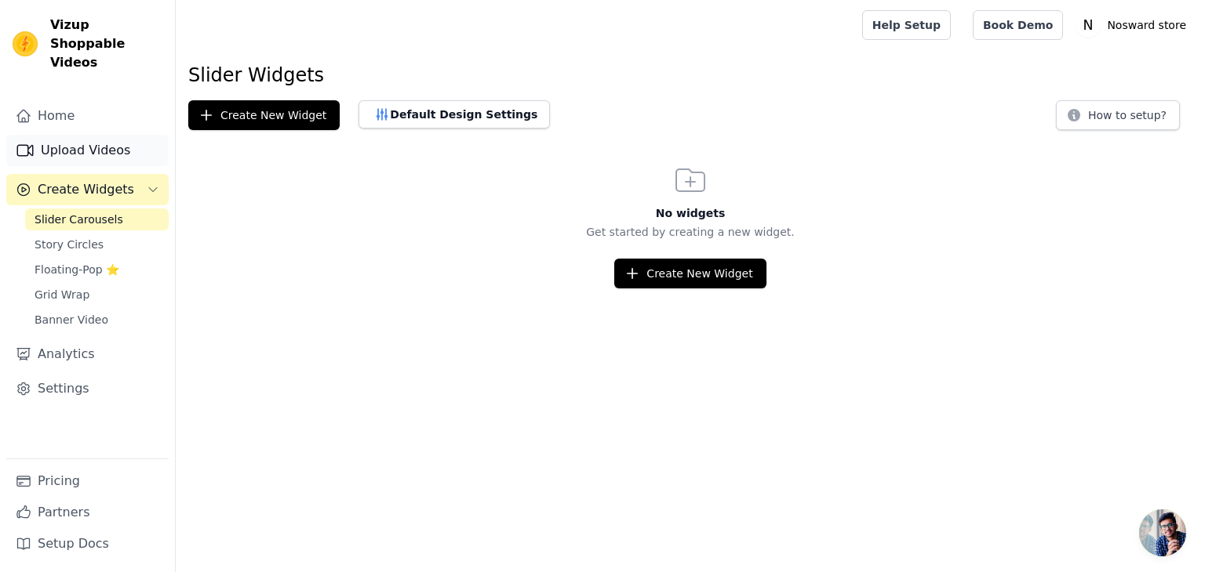
click at [78, 135] on link "Upload Videos" at bounding box center [87, 150] width 162 height 31
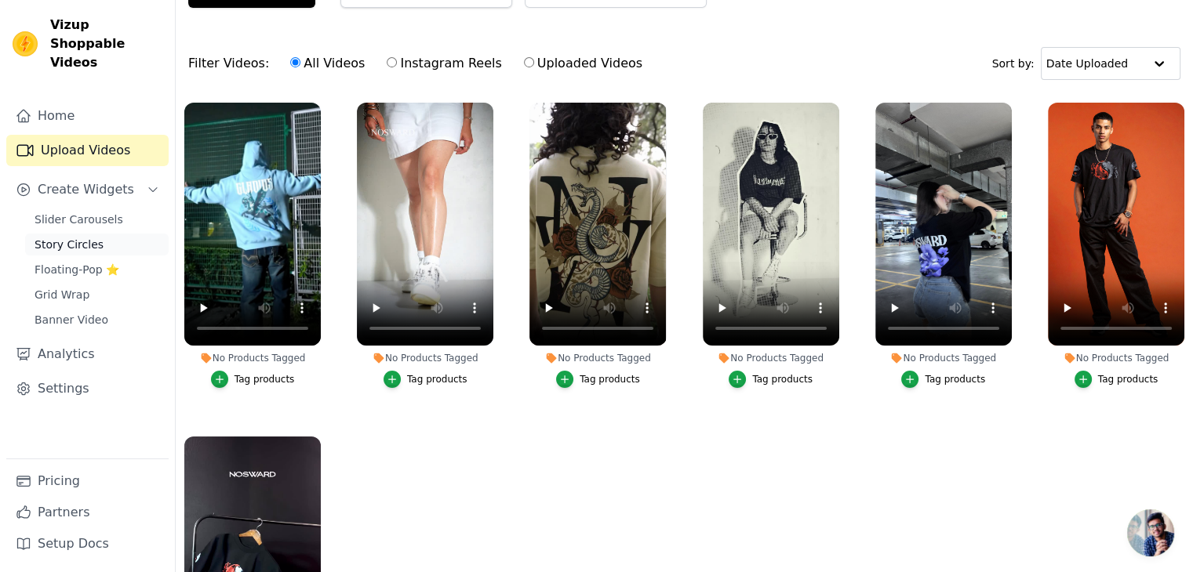
click at [95, 234] on link "Story Circles" at bounding box center [97, 245] width 144 height 22
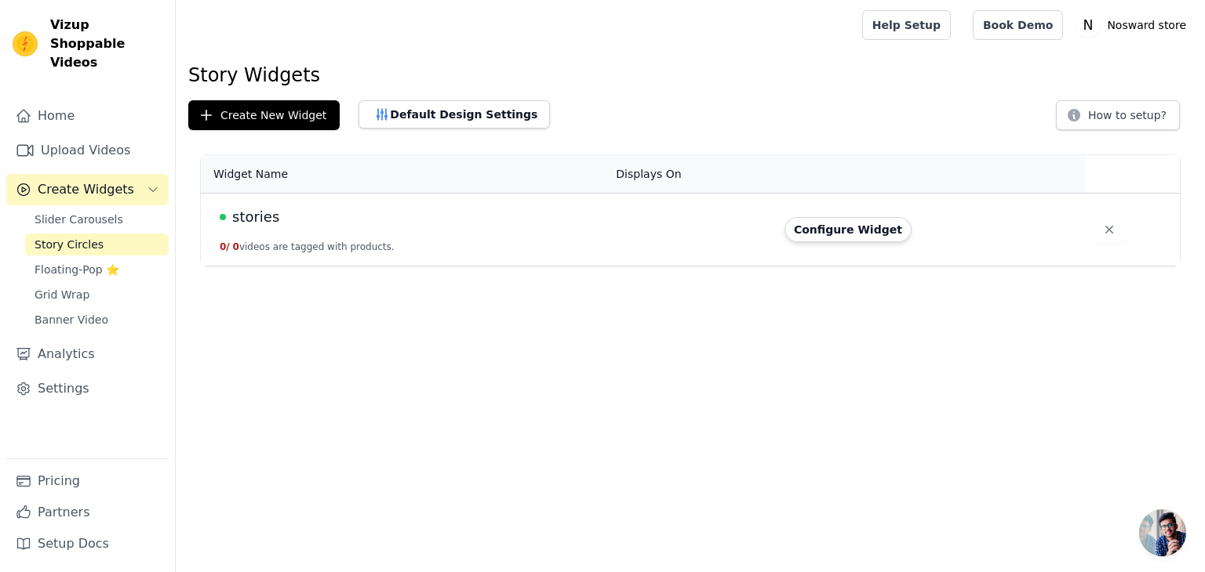
click at [474, 231] on td "stories 0 / 0 videos are tagged with products." at bounding box center [403, 230] width 405 height 73
click at [831, 237] on button "Configure Widget" at bounding box center [847, 229] width 127 height 25
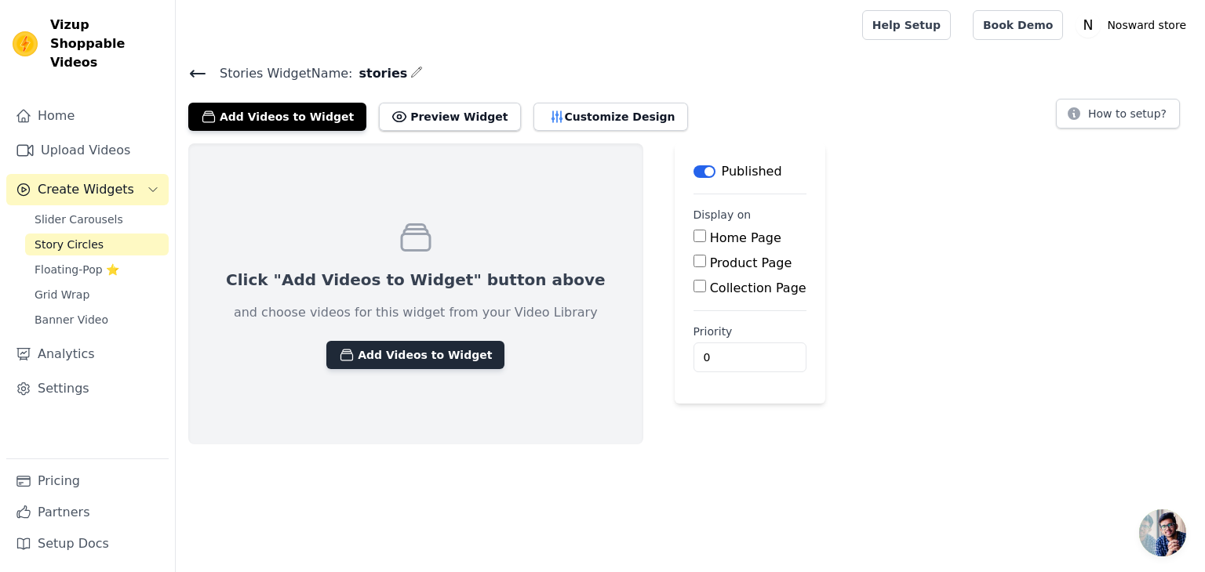
click at [407, 343] on button "Add Videos to Widget" at bounding box center [415, 355] width 178 height 28
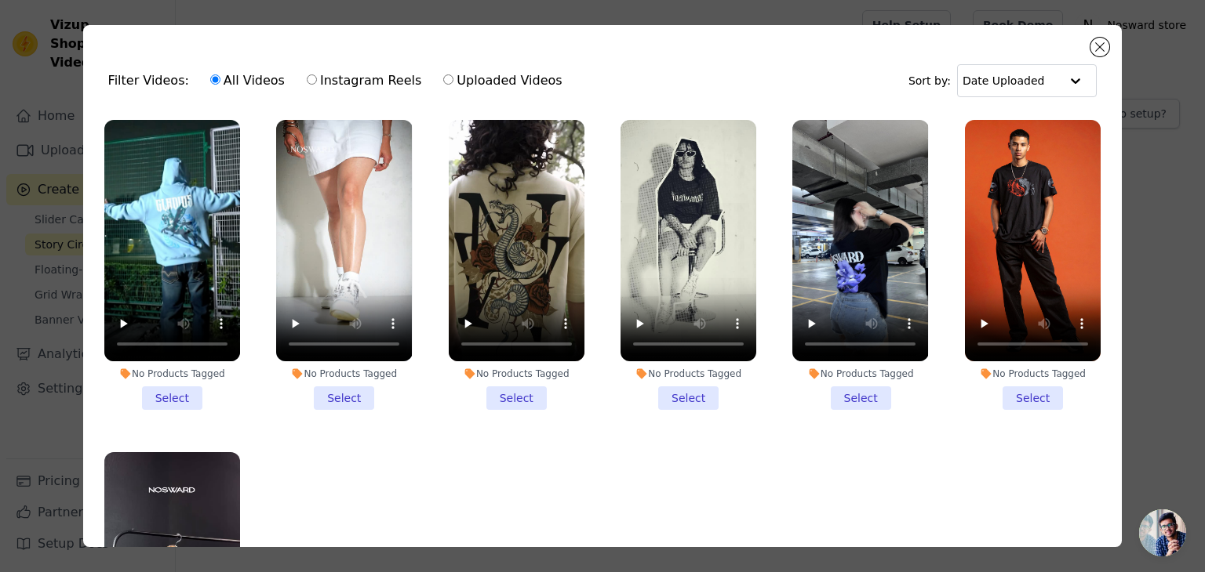
click at [180, 387] on li "No Products Tagged Select" at bounding box center [172, 265] width 136 height 290
click at [0, 0] on input "No Products Tagged Select" at bounding box center [0, 0] width 0 height 0
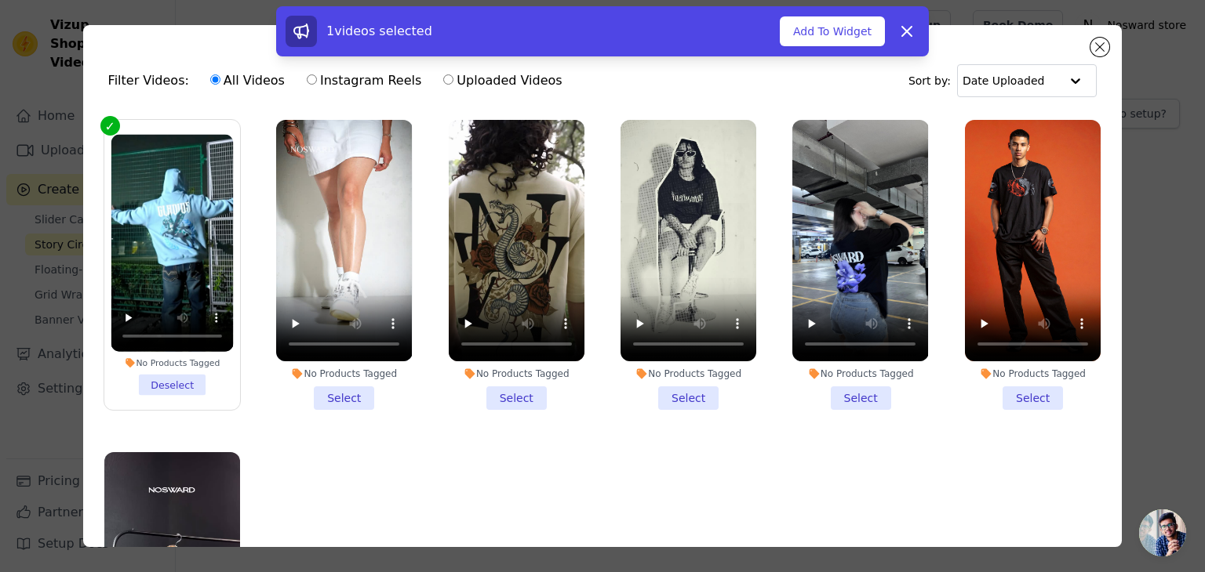
click at [341, 387] on li "No Products Tagged Select" at bounding box center [344, 265] width 136 height 290
click at [0, 0] on input "No Products Tagged Select" at bounding box center [0, 0] width 0 height 0
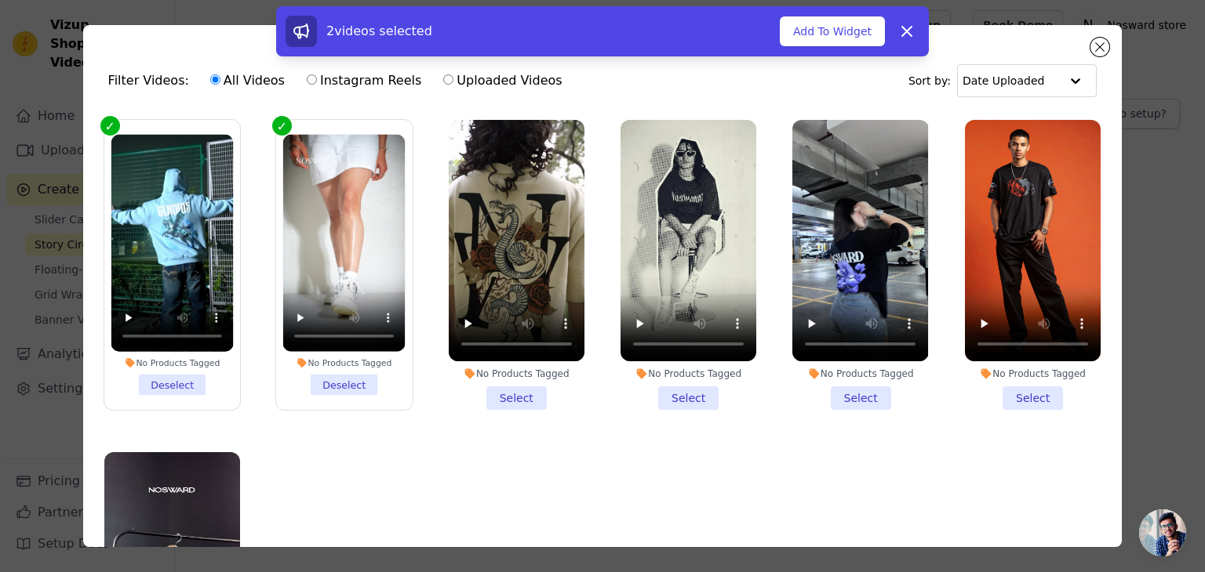
click at [481, 387] on li "No Products Tagged Select" at bounding box center [517, 265] width 136 height 290
click at [0, 0] on input "No Products Tagged Select" at bounding box center [0, 0] width 0 height 0
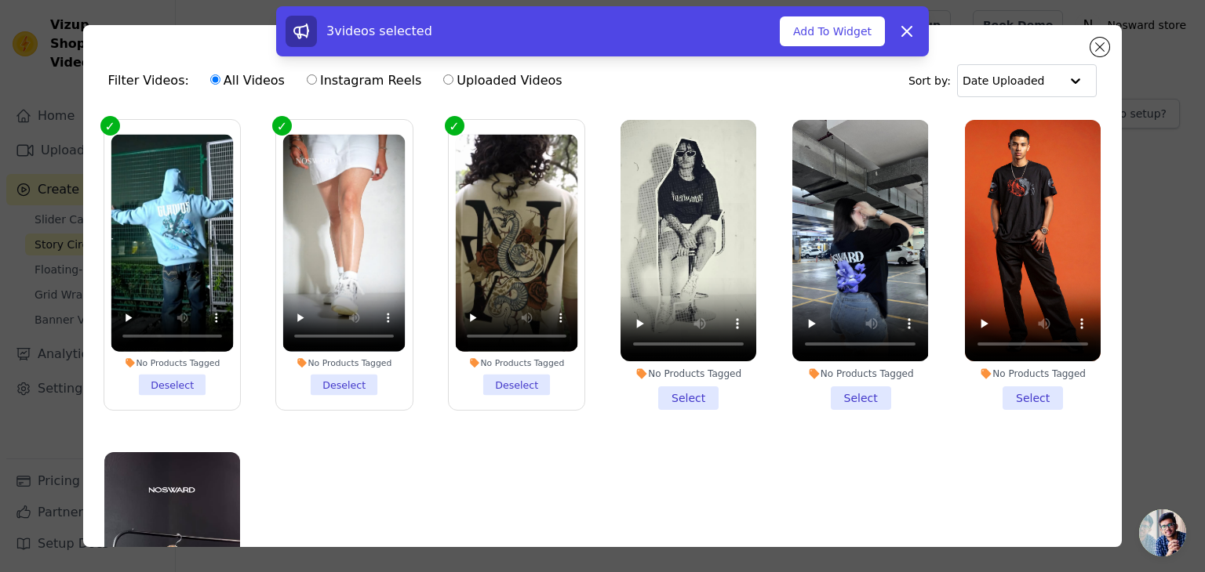
click at [659, 386] on li "No Products Tagged Select" at bounding box center [688, 265] width 136 height 290
click at [0, 0] on input "No Products Tagged Select" at bounding box center [0, 0] width 0 height 0
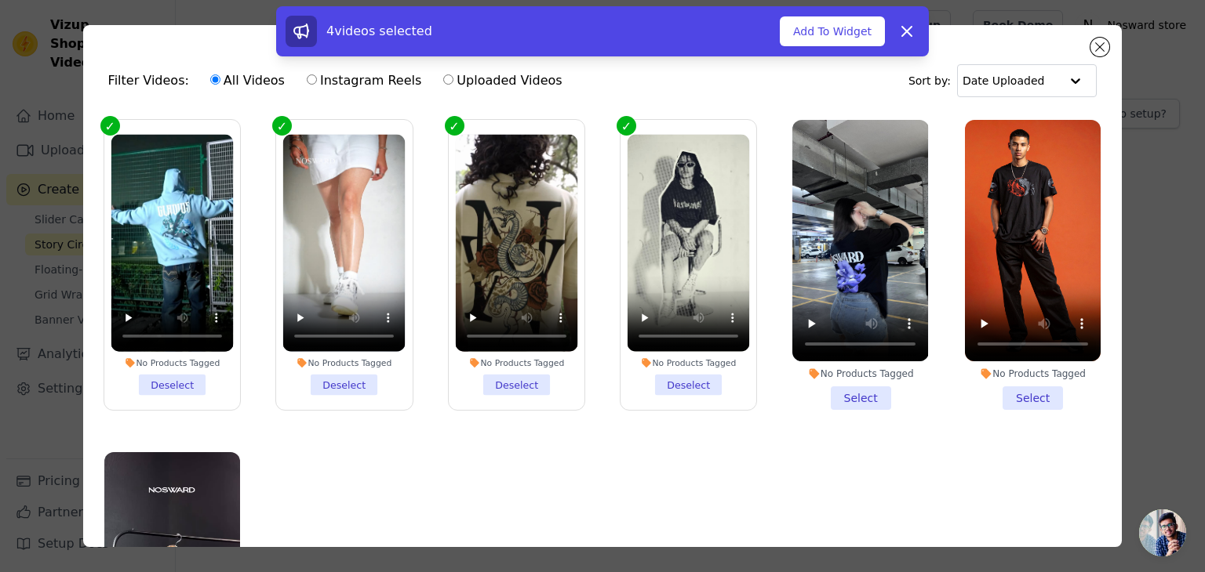
click at [835, 389] on li "No Products Tagged Select" at bounding box center [860, 265] width 136 height 290
click at [0, 0] on input "No Products Tagged Select" at bounding box center [0, 0] width 0 height 0
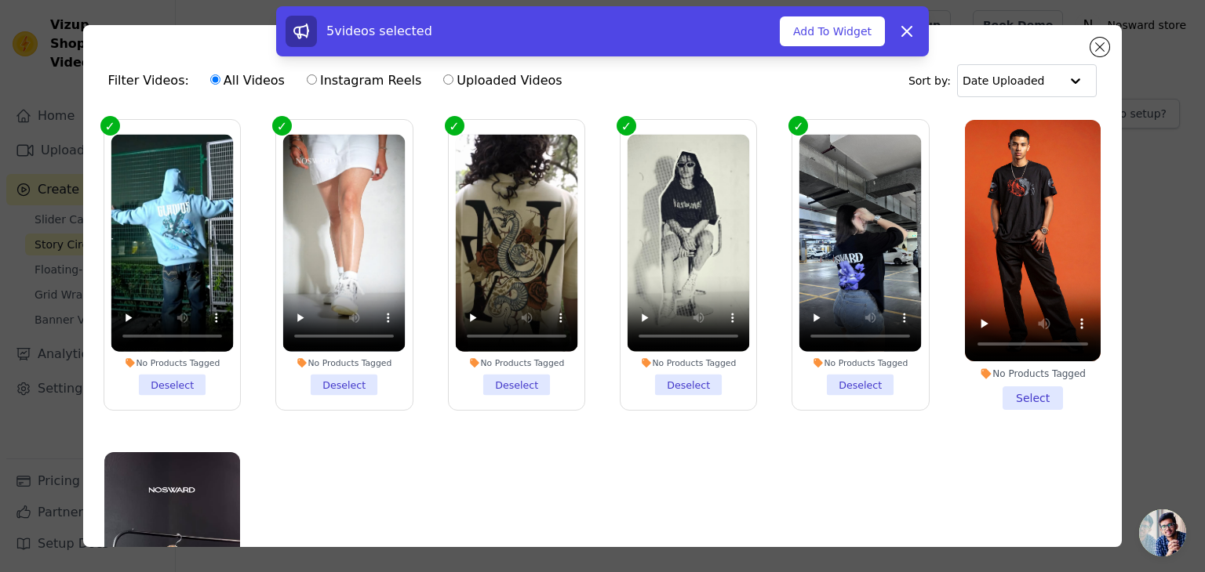
click at [1009, 395] on li "No Products Tagged Select" at bounding box center [1033, 265] width 136 height 290
click at [0, 0] on input "No Products Tagged Select" at bounding box center [0, 0] width 0 height 0
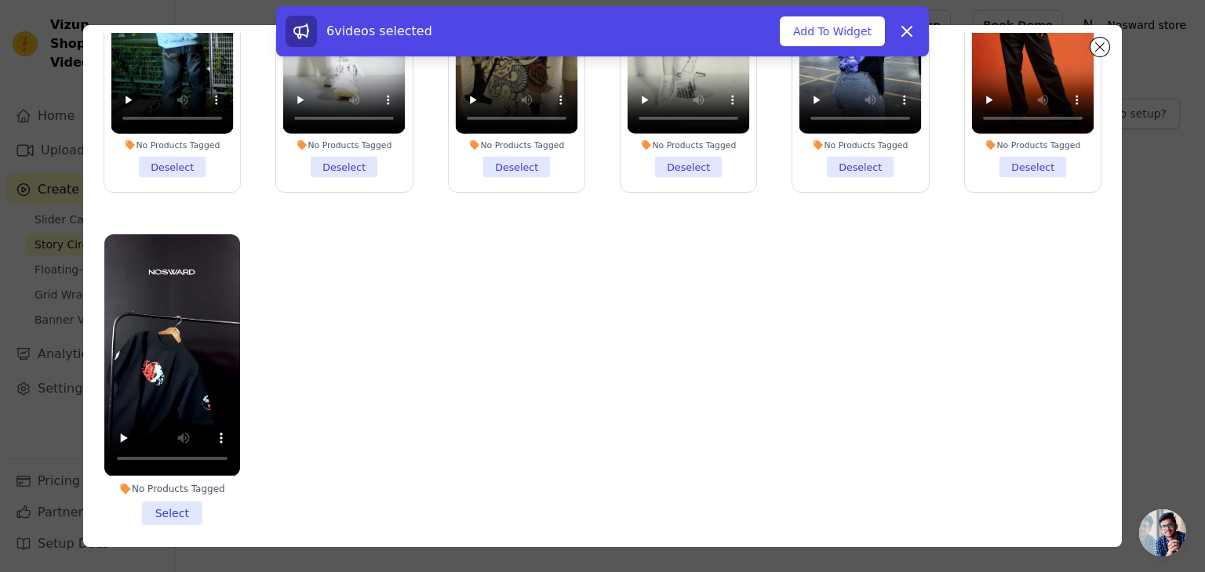
scroll to position [136, 0]
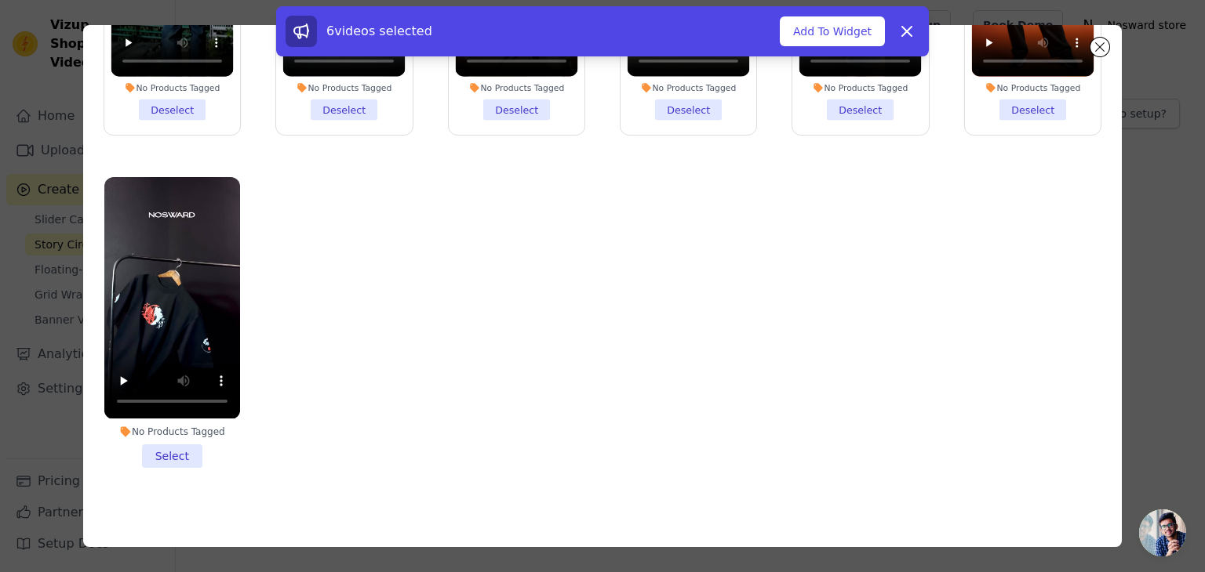
click at [176, 449] on li "No Products Tagged Select" at bounding box center [172, 322] width 136 height 290
click at [0, 0] on input "No Products Tagged Select" at bounding box center [0, 0] width 0 height 0
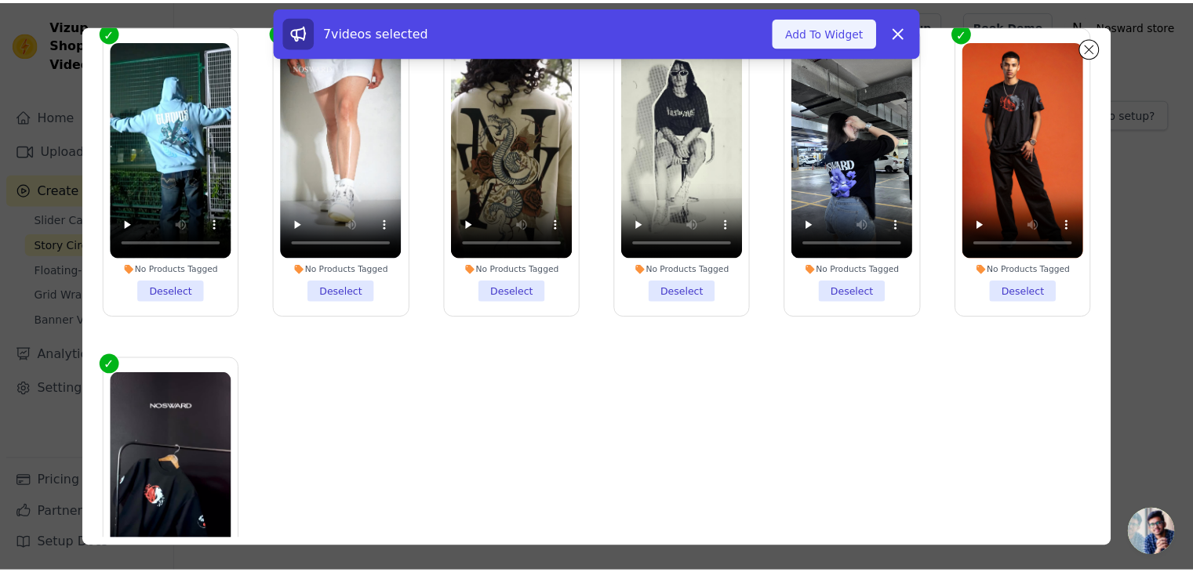
scroll to position [57, 0]
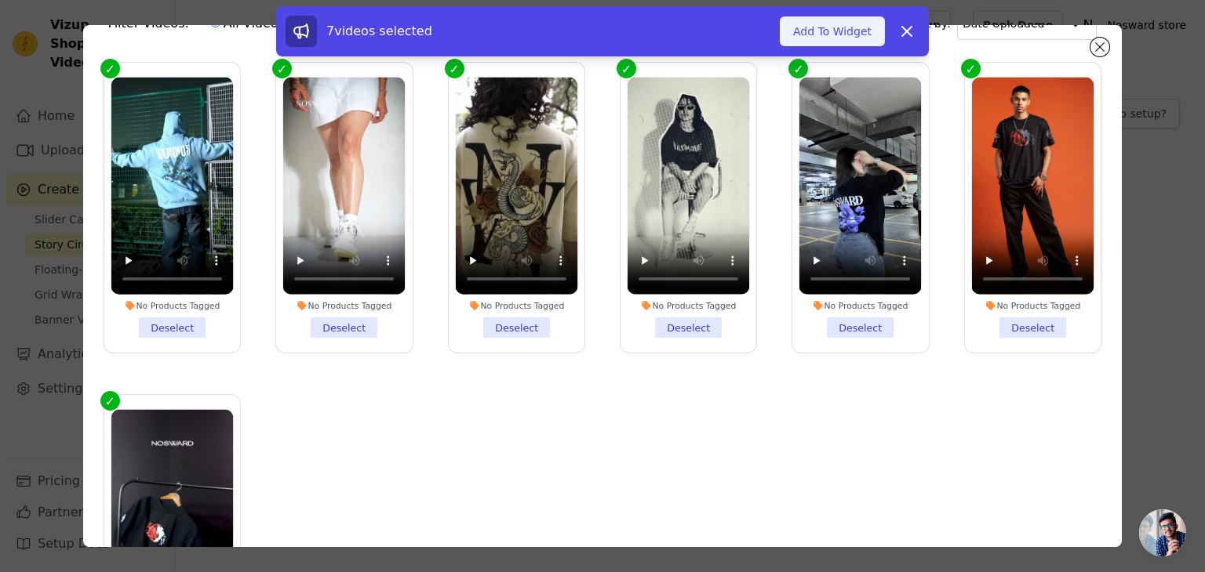
click at [853, 20] on button "Add To Widget" at bounding box center [832, 31] width 105 height 30
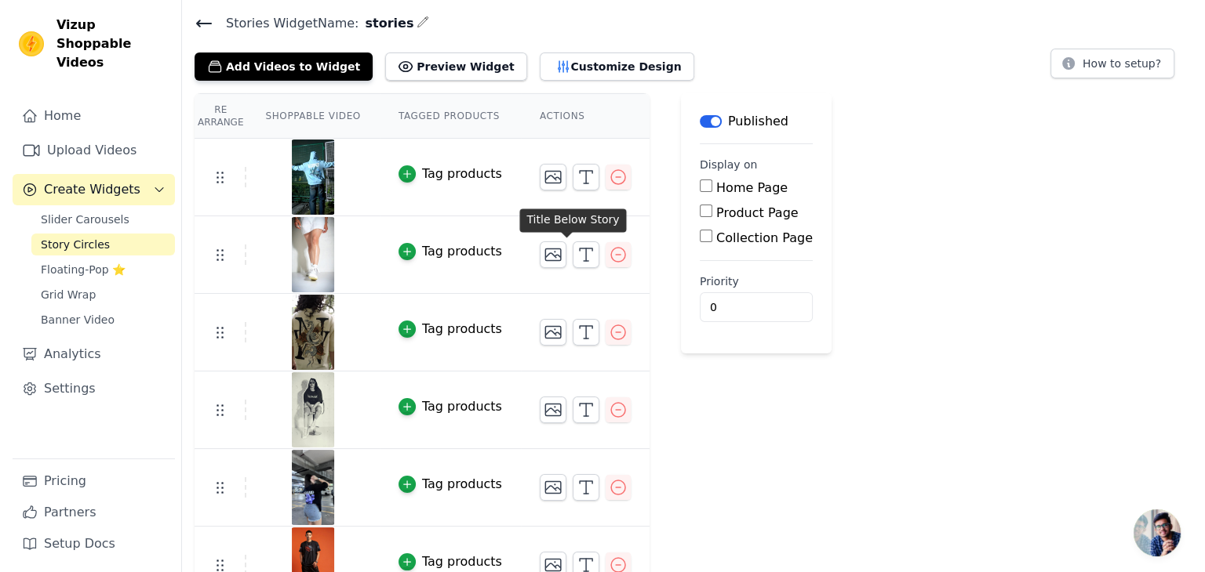
scroll to position [0, 0]
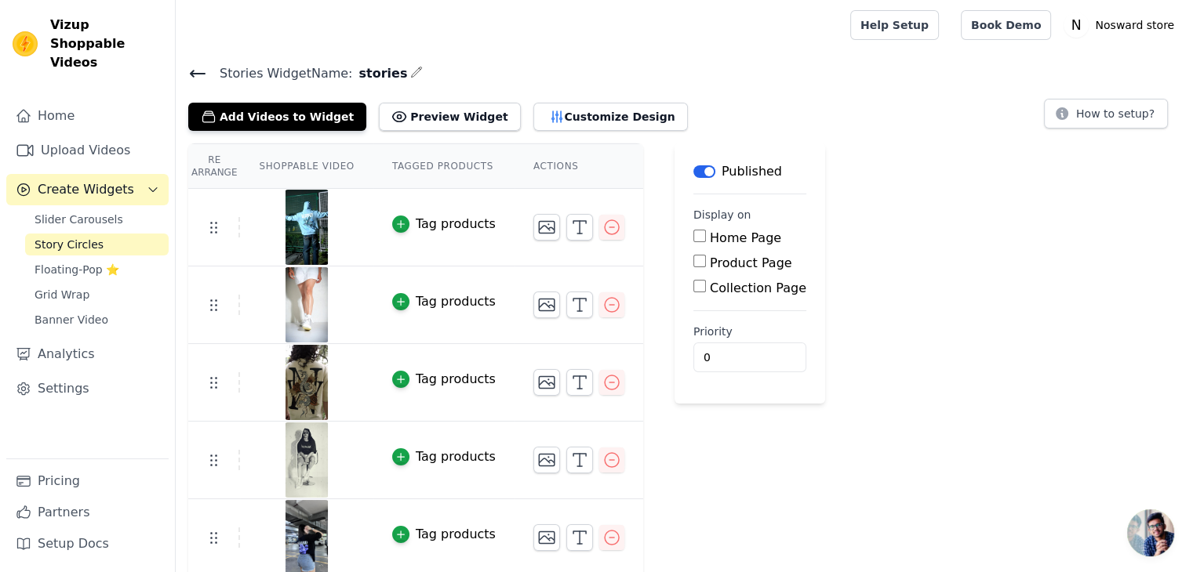
click at [710, 242] on label "Home Page" at bounding box center [745, 238] width 71 height 15
click at [700, 242] on input "Home Page" at bounding box center [699, 236] width 13 height 13
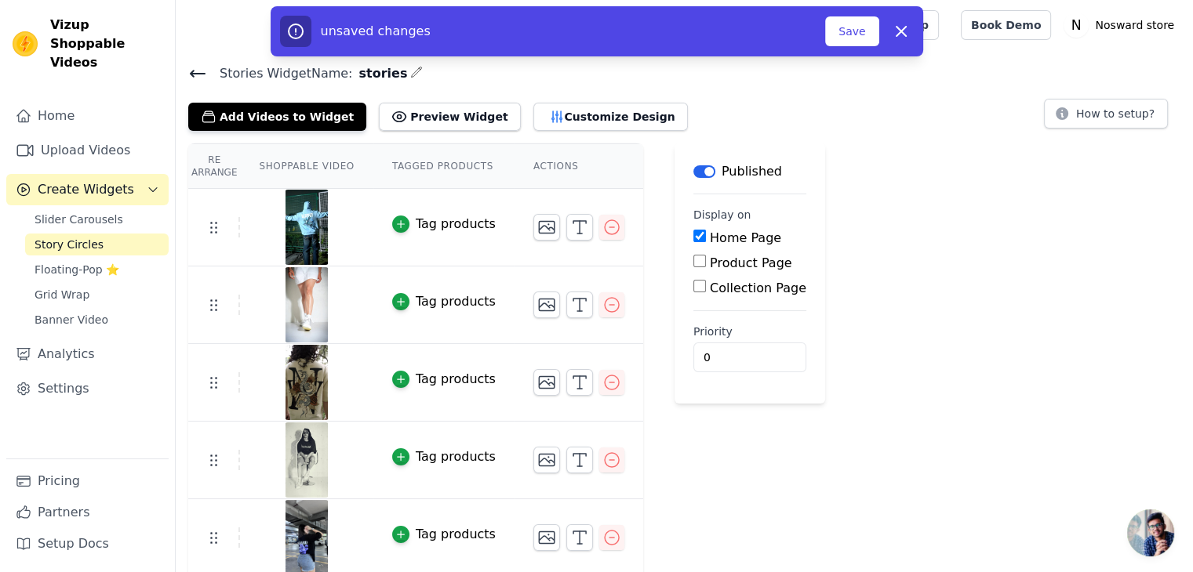
click at [715, 238] on label "Home Page" at bounding box center [745, 238] width 71 height 15
click at [706, 238] on input "Home Page" at bounding box center [699, 236] width 13 height 13
checkbox input "false"
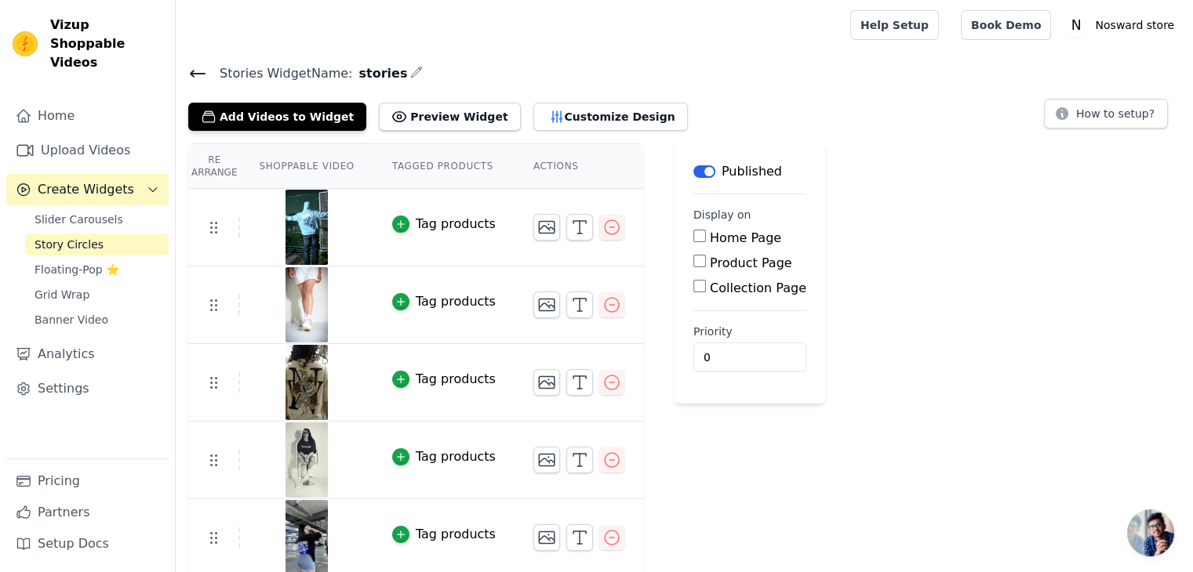
click at [847, 198] on div "Re Arrange Shoppable Video Tagged Products Actions Tag products Tag products Ta…" at bounding box center [684, 438] width 1017 height 589
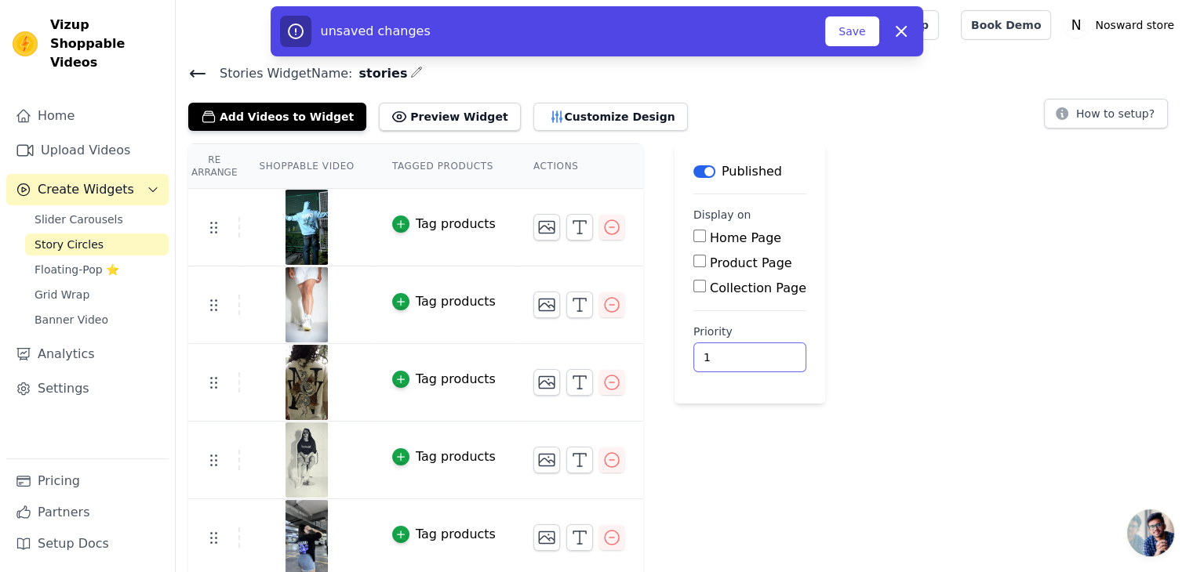
type input "1"
click at [740, 349] on input "1" at bounding box center [749, 358] width 113 height 30
click at [870, 310] on div "Re Arrange Shoppable Video Tagged Products Actions Tag products Tag products Ta…" at bounding box center [684, 438] width 1017 height 589
click at [849, 29] on button "Save" at bounding box center [851, 31] width 53 height 30
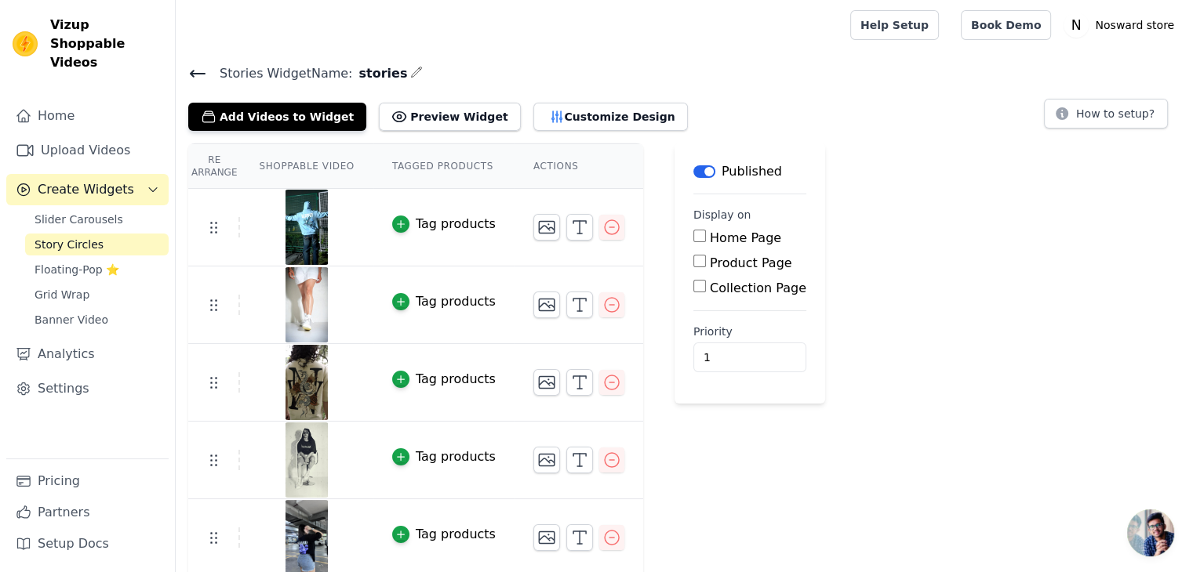
click at [1005, 296] on div "Re Arrange Shoppable Video Tagged Products Actions Tag products Tag products Ta…" at bounding box center [684, 438] width 1017 height 589
click at [430, 104] on button "Preview Widget" at bounding box center [449, 117] width 141 height 28
click at [533, 118] on button "Customize Design" at bounding box center [610, 117] width 154 height 28
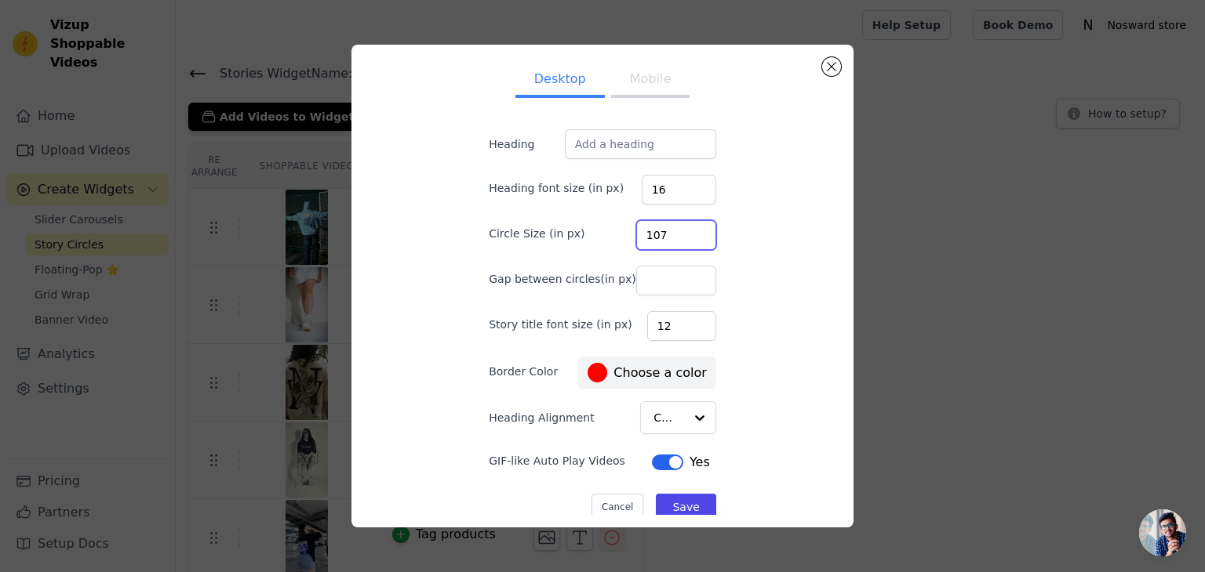
click at [684, 230] on input "107" at bounding box center [676, 235] width 80 height 30
click at [684, 230] on input "108" at bounding box center [676, 235] width 80 height 30
click at [684, 230] on input "109" at bounding box center [676, 235] width 80 height 30
click at [684, 230] on input "110" at bounding box center [676, 235] width 80 height 30
click at [684, 230] on input "111" at bounding box center [676, 235] width 80 height 30
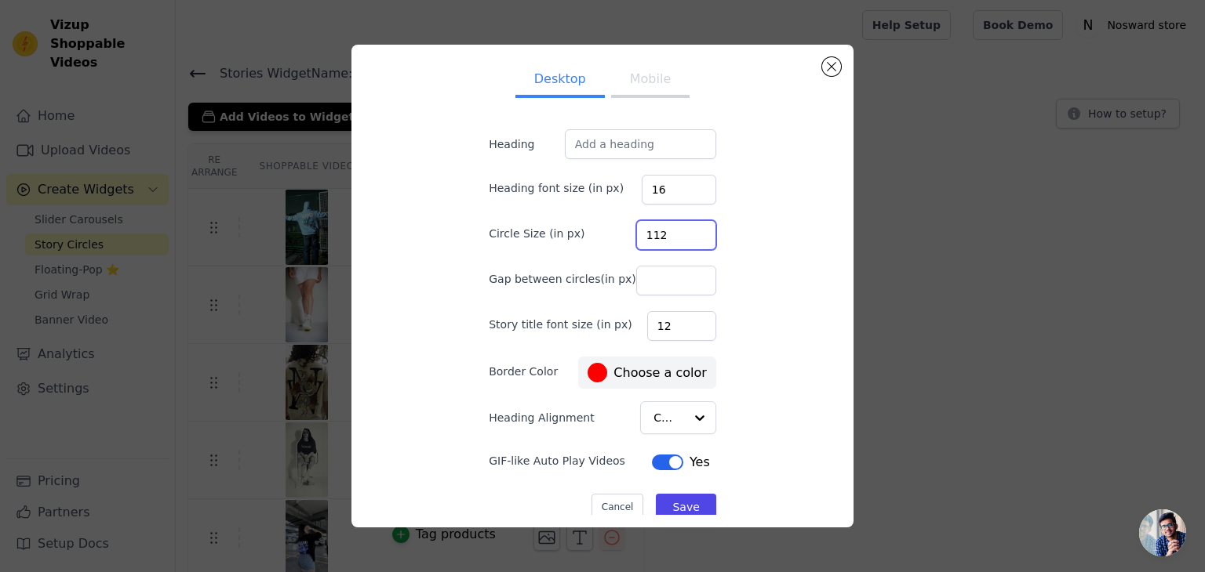
click at [684, 230] on input "112" at bounding box center [676, 235] width 80 height 30
click at [684, 230] on input "113" at bounding box center [676, 235] width 80 height 30
click at [684, 230] on input "114" at bounding box center [676, 235] width 80 height 30
click at [684, 230] on input "115" at bounding box center [676, 235] width 80 height 30
click at [684, 230] on input "116" at bounding box center [676, 235] width 80 height 30
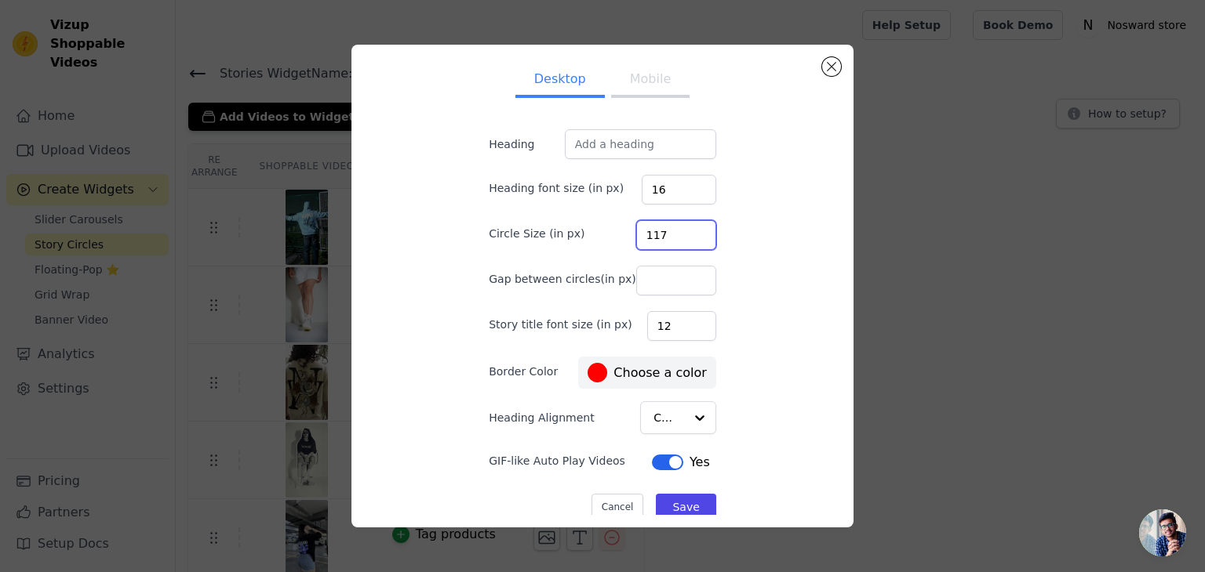
click at [684, 230] on input "117" at bounding box center [676, 235] width 80 height 30
click at [684, 230] on input "118" at bounding box center [676, 235] width 80 height 30
click at [684, 230] on input "119" at bounding box center [676, 235] width 80 height 30
type input "120"
click at [684, 230] on input "120" at bounding box center [676, 235] width 80 height 30
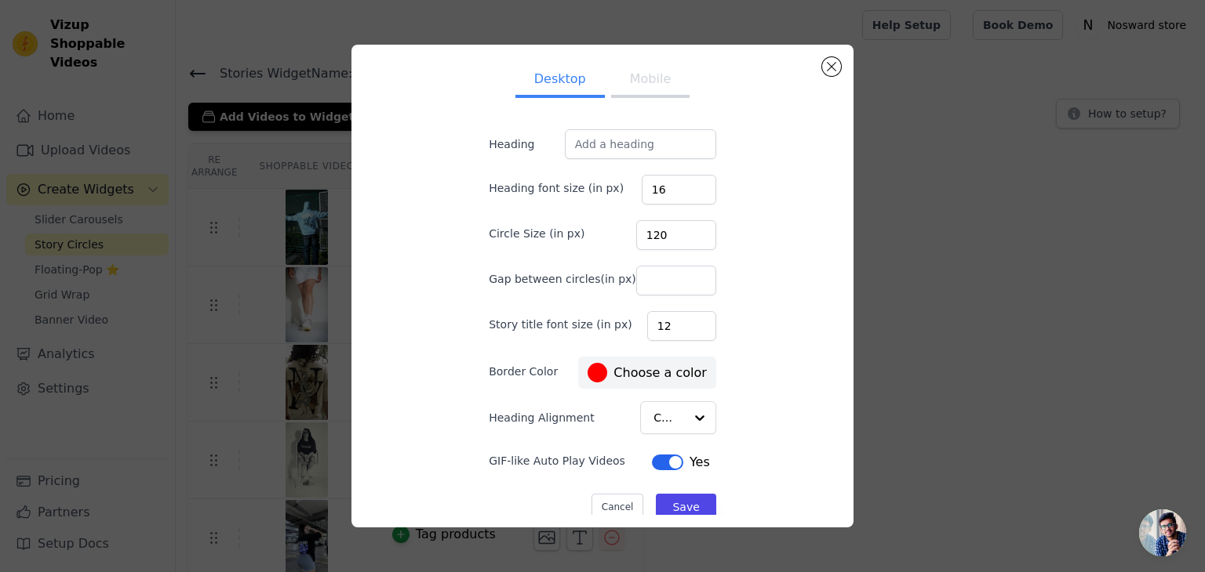
click at [753, 217] on div "Desktop Mobile Heading Heading font size (in px) 16 Circle Size (in px) 120 Gap…" at bounding box center [602, 286] width 477 height 458
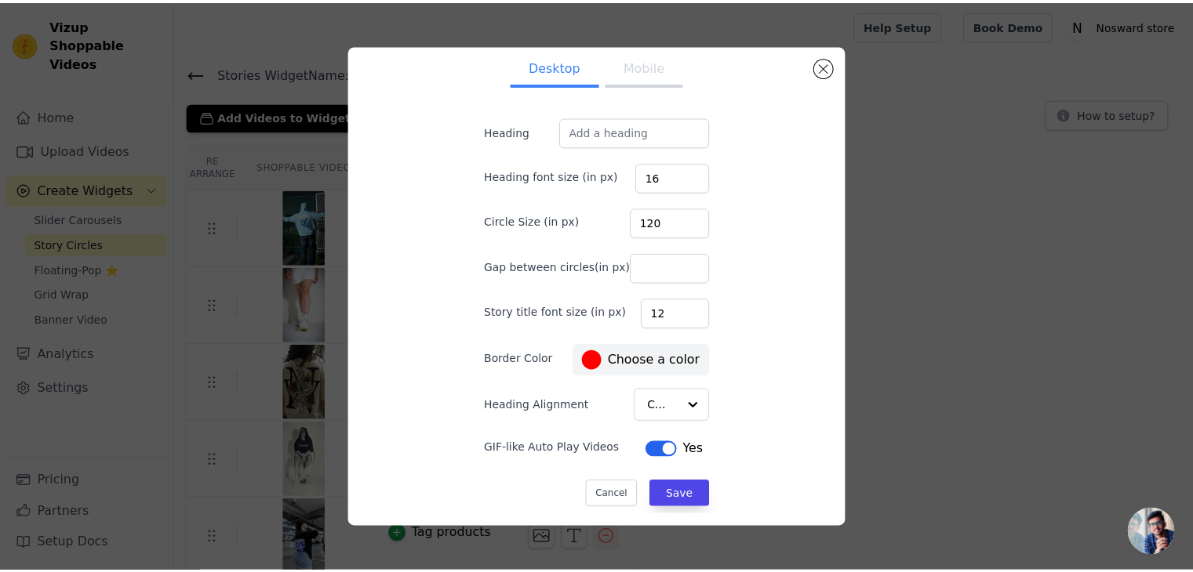
scroll to position [16, 0]
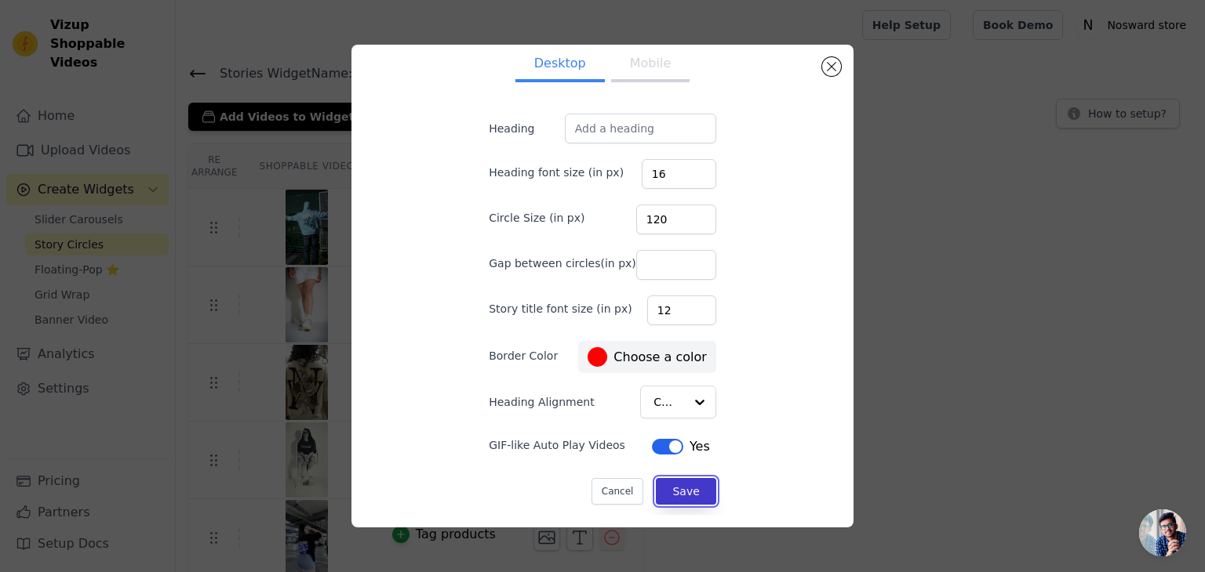
click at [669, 486] on button "Save" at bounding box center [686, 491] width 60 height 27
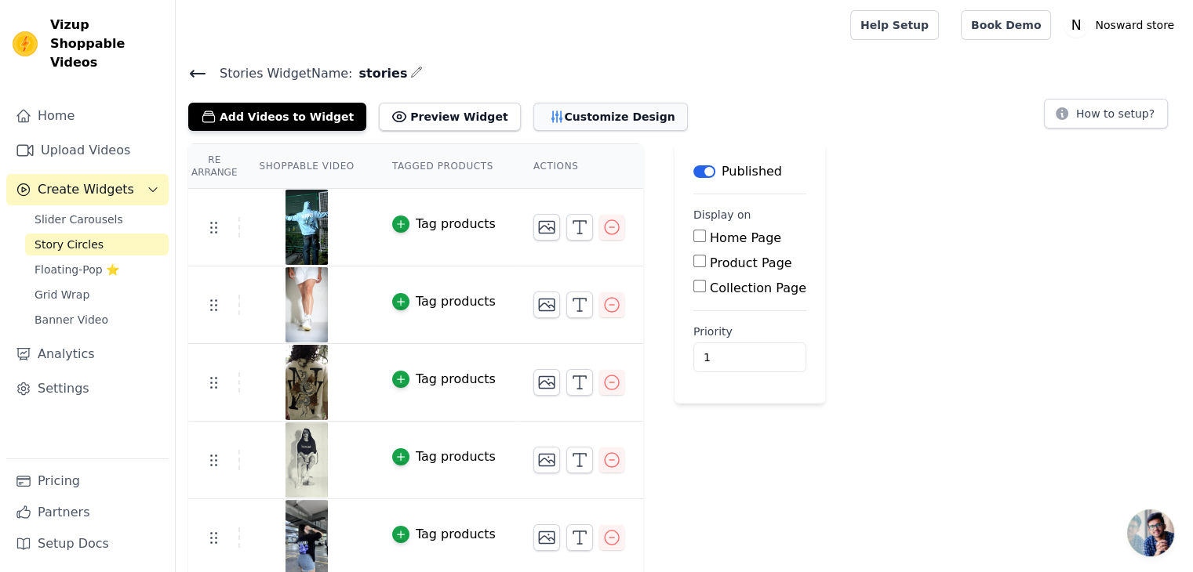
click at [545, 125] on button "Customize Design" at bounding box center [610, 117] width 154 height 28
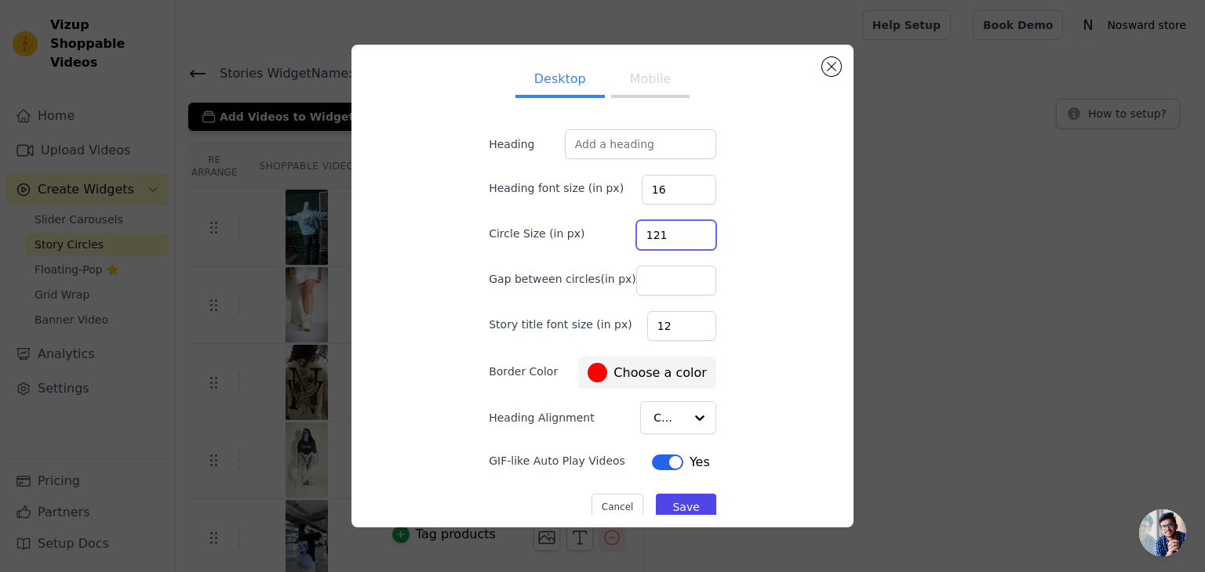
click at [682, 229] on input "121" at bounding box center [676, 235] width 80 height 30
click at [682, 229] on input "122" at bounding box center [676, 235] width 80 height 30
click at [682, 229] on input "123" at bounding box center [676, 235] width 80 height 30
click at [682, 229] on input "124" at bounding box center [676, 235] width 80 height 30
click at [682, 229] on input "125" at bounding box center [676, 235] width 80 height 30
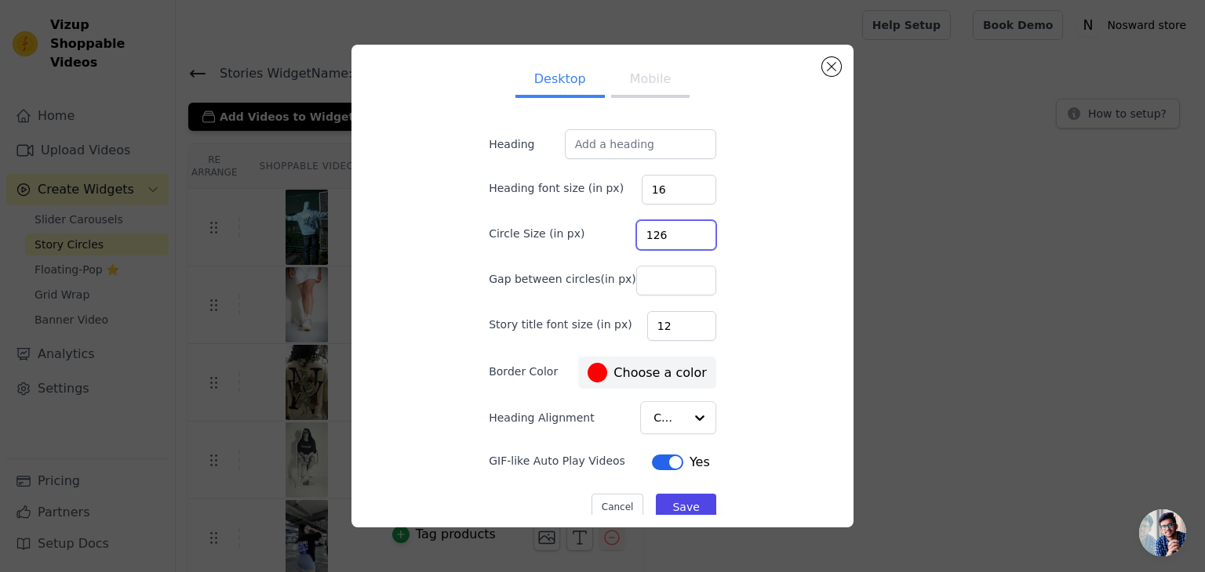
click at [682, 229] on input "126" at bounding box center [676, 235] width 80 height 30
click at [682, 229] on input "127" at bounding box center [676, 235] width 80 height 30
click at [682, 229] on input "128" at bounding box center [676, 235] width 80 height 30
click at [682, 229] on input "129" at bounding box center [676, 235] width 80 height 30
click at [682, 229] on input "130" at bounding box center [676, 235] width 80 height 30
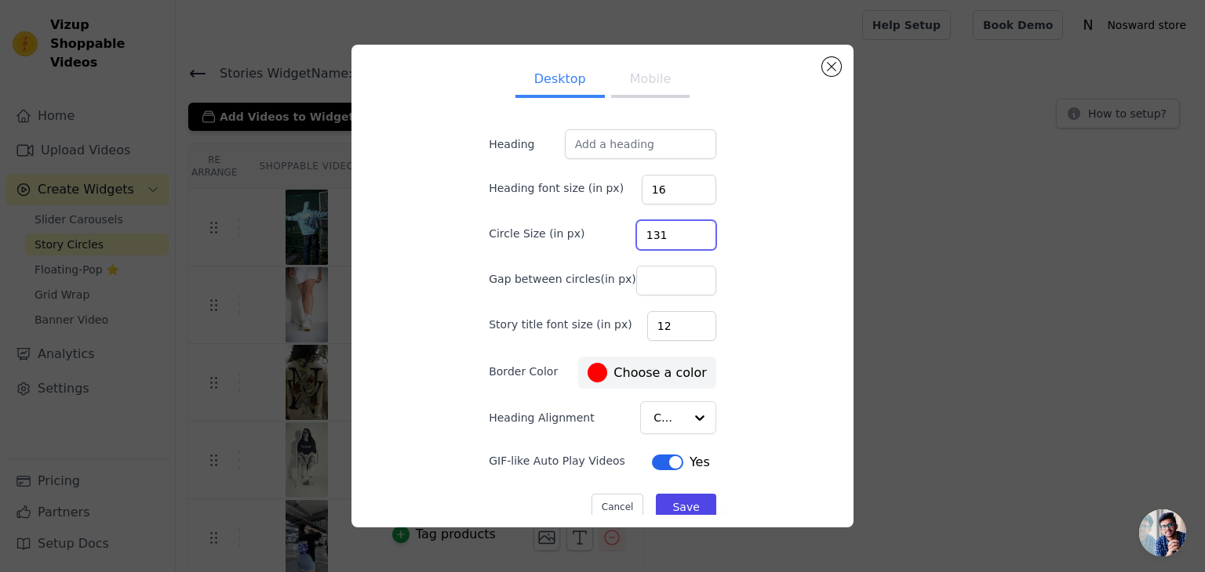
click at [682, 229] on input "131" at bounding box center [676, 235] width 80 height 30
click at [682, 229] on input "132" at bounding box center [676, 235] width 80 height 30
click at [682, 229] on input "133" at bounding box center [676, 235] width 80 height 30
click at [682, 229] on input "134" at bounding box center [676, 235] width 80 height 30
click at [682, 229] on input "135" at bounding box center [676, 235] width 80 height 30
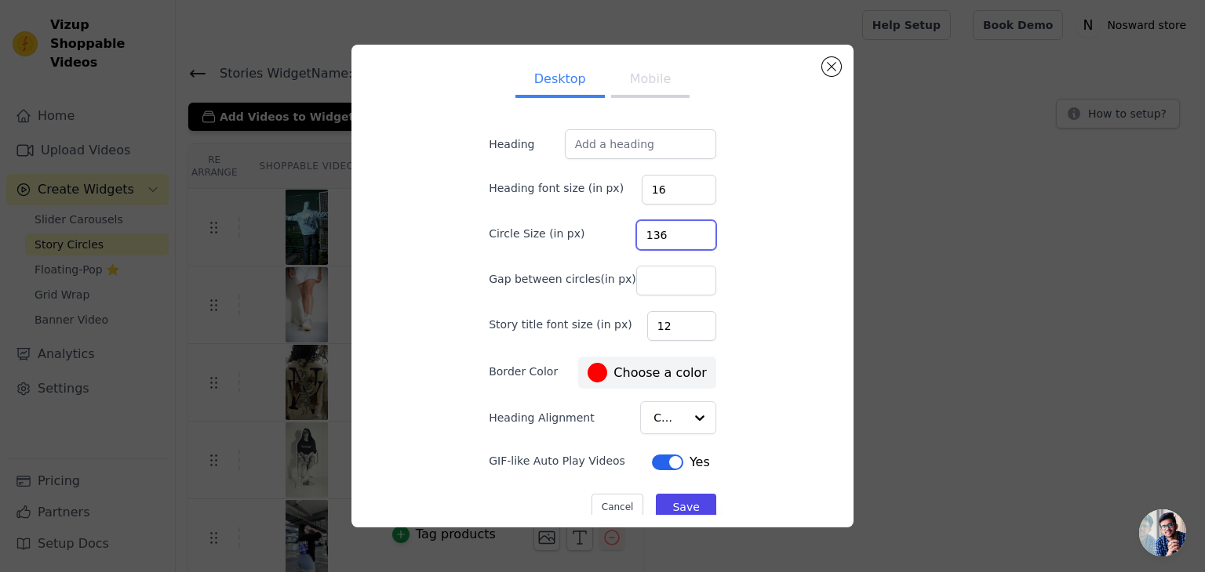
click at [682, 229] on input "136" at bounding box center [676, 235] width 80 height 30
click at [682, 229] on input "137" at bounding box center [676, 235] width 80 height 30
click at [682, 229] on input "138" at bounding box center [676, 235] width 80 height 30
click at [682, 229] on input "139" at bounding box center [676, 235] width 80 height 30
type input "140"
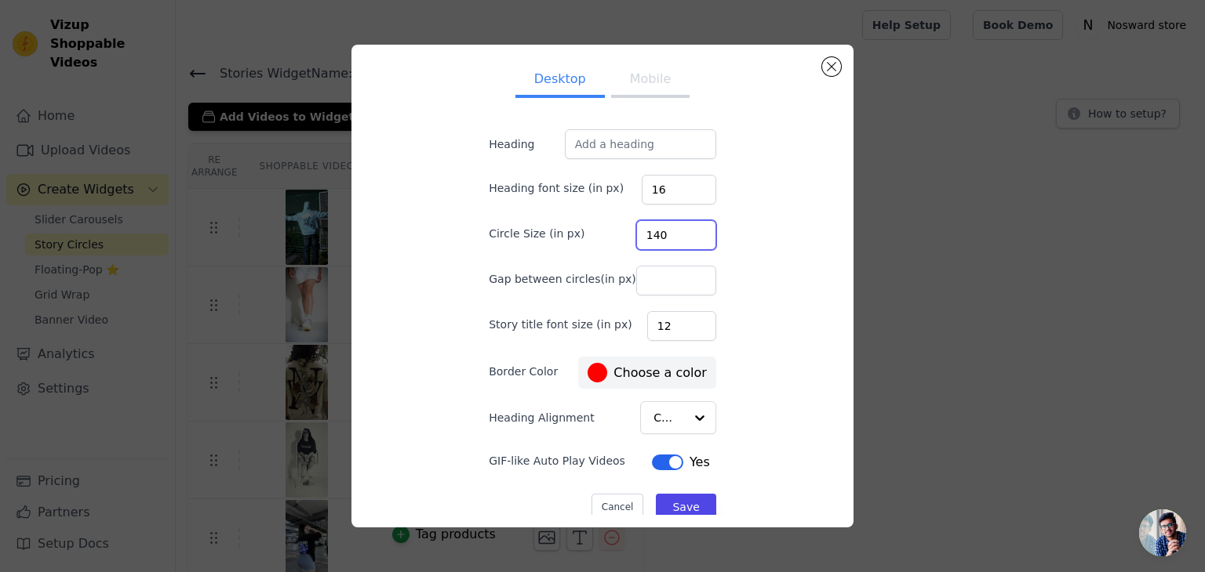
click at [682, 229] on input "140" at bounding box center [676, 235] width 80 height 30
click at [671, 501] on button "Save" at bounding box center [686, 507] width 60 height 27
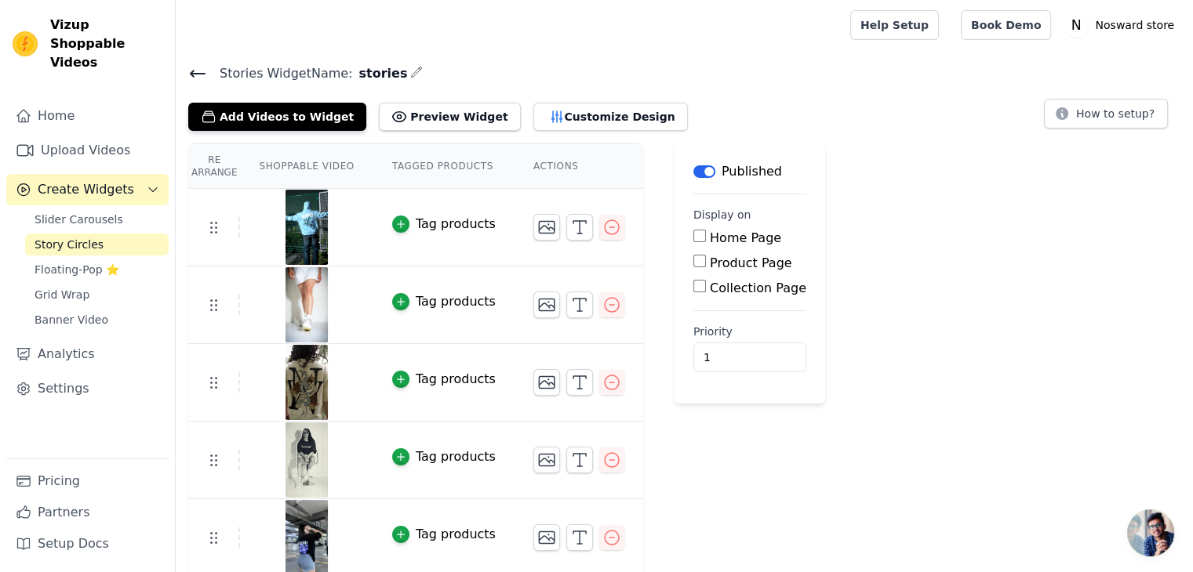
click at [887, 456] on div "Re Arrange Shoppable Video Tagged Products Actions Tag products Tag products Ta…" at bounding box center [684, 438] width 1017 height 589
